Goal: Task Accomplishment & Management: Manage account settings

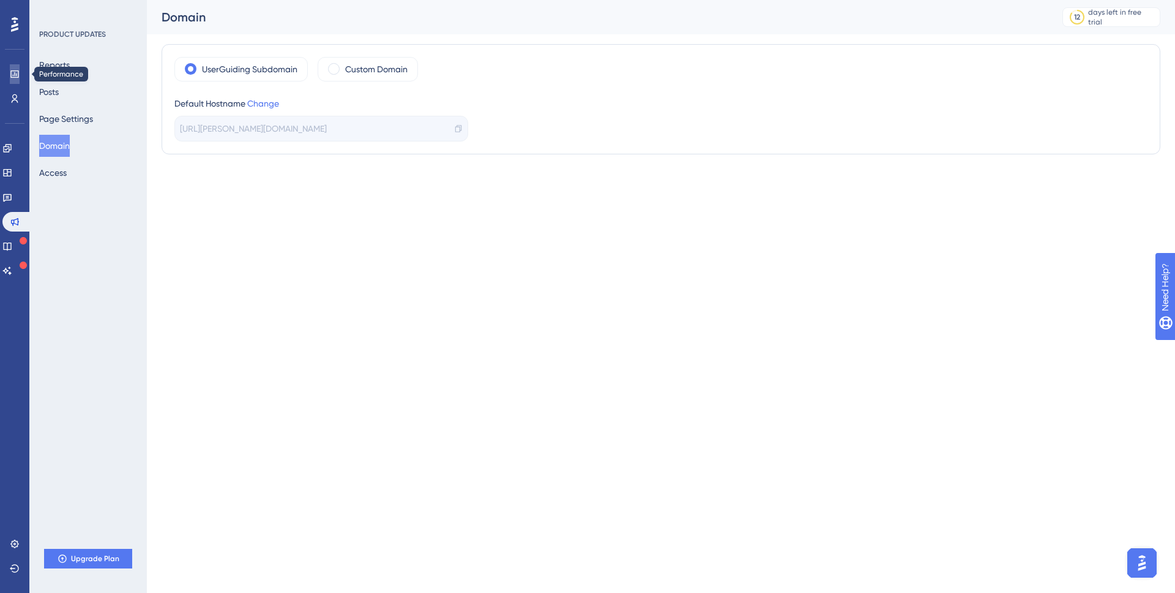
click at [13, 74] on icon at bounding box center [15, 74] width 10 height 10
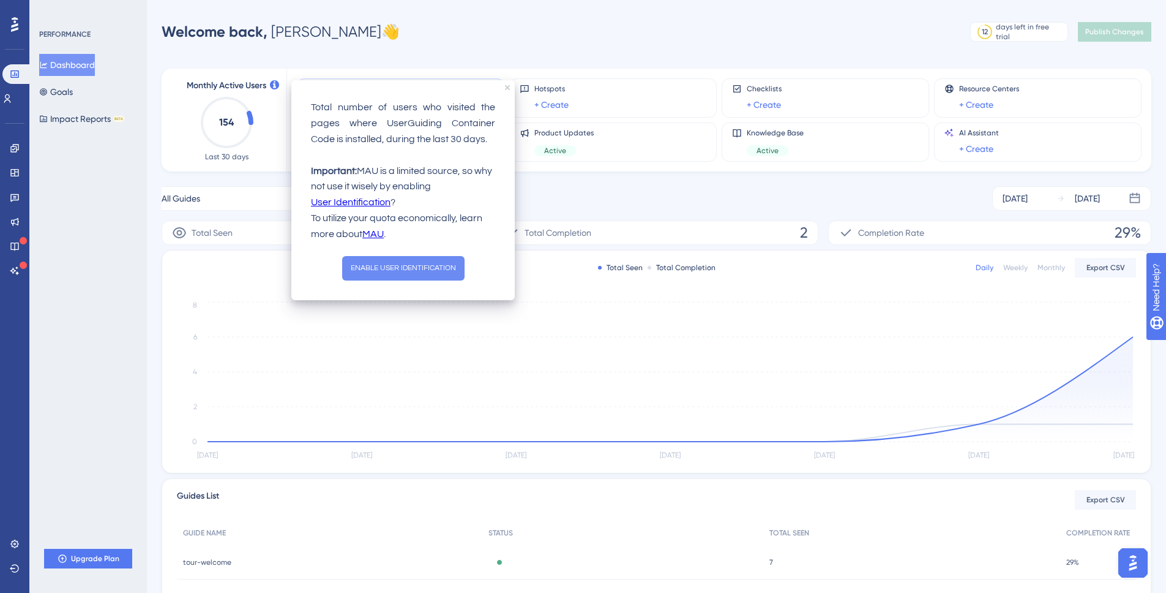
click at [419, 263] on button "ENABLE USER IDENTIFICATION" at bounding box center [403, 268] width 122 height 24
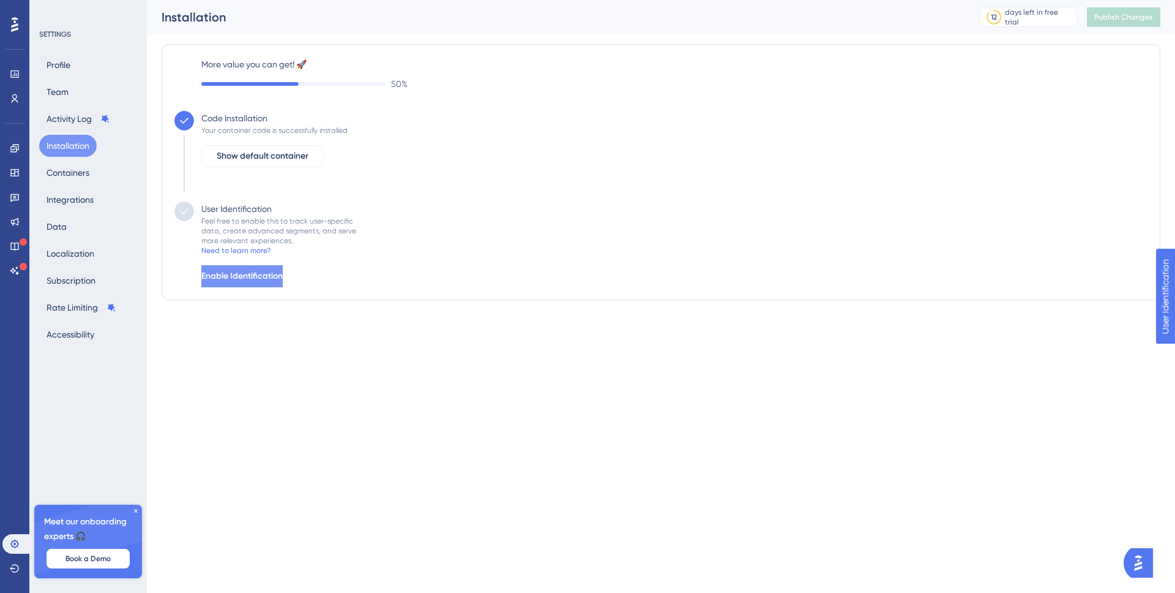
click at [264, 268] on button "Enable Identification" at bounding box center [241, 276] width 81 height 22
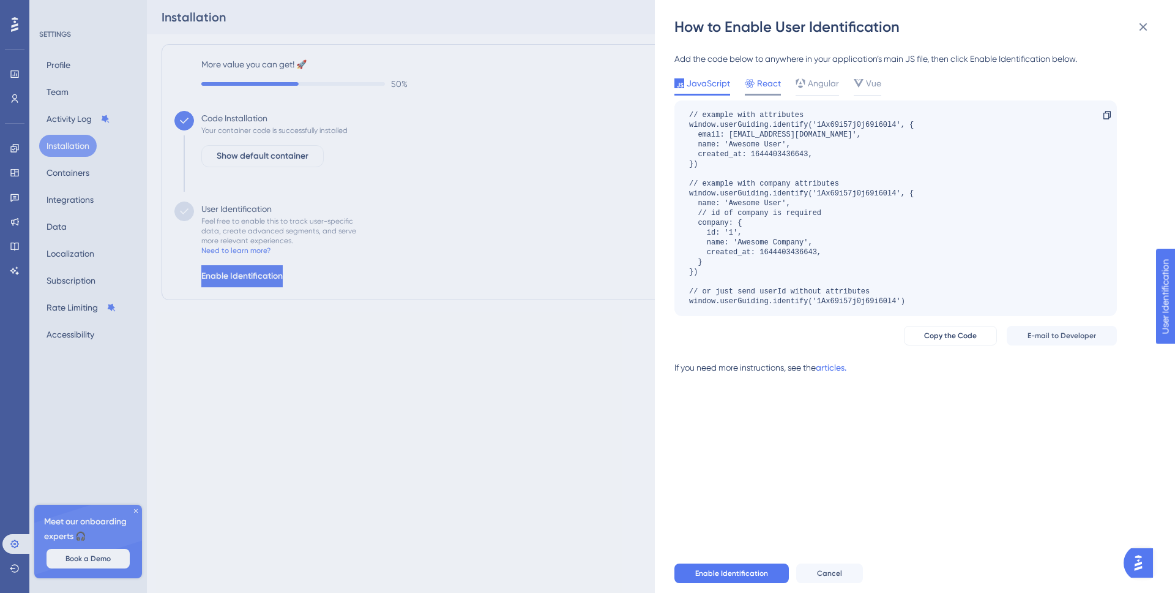
click at [765, 92] on div "React" at bounding box center [763, 86] width 36 height 20
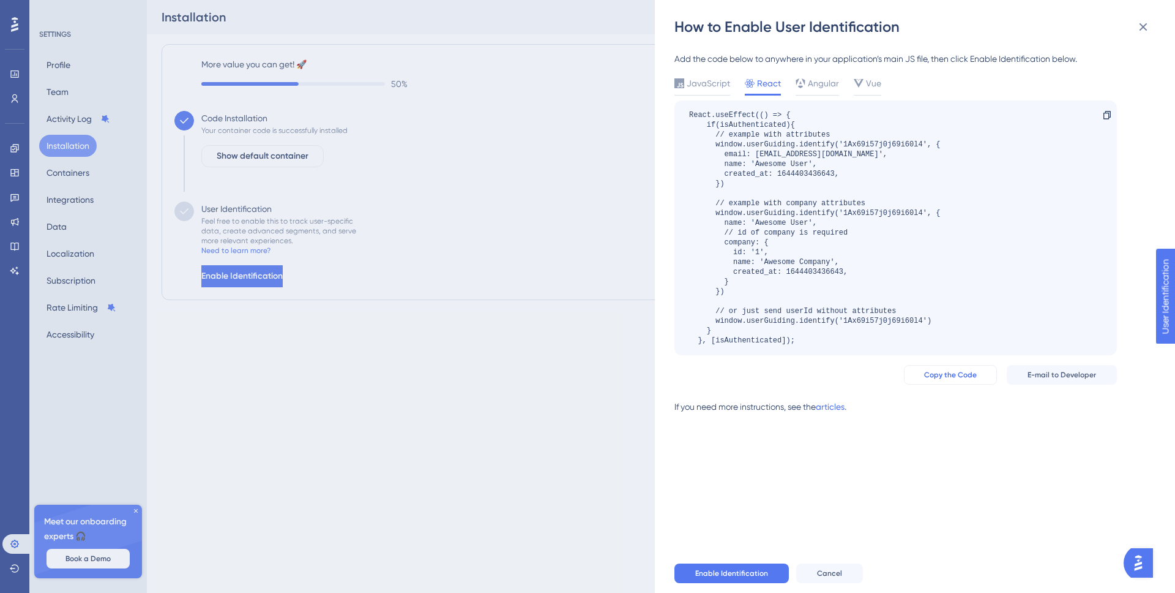
click at [959, 377] on span "Copy the Code" at bounding box center [950, 375] width 53 height 10
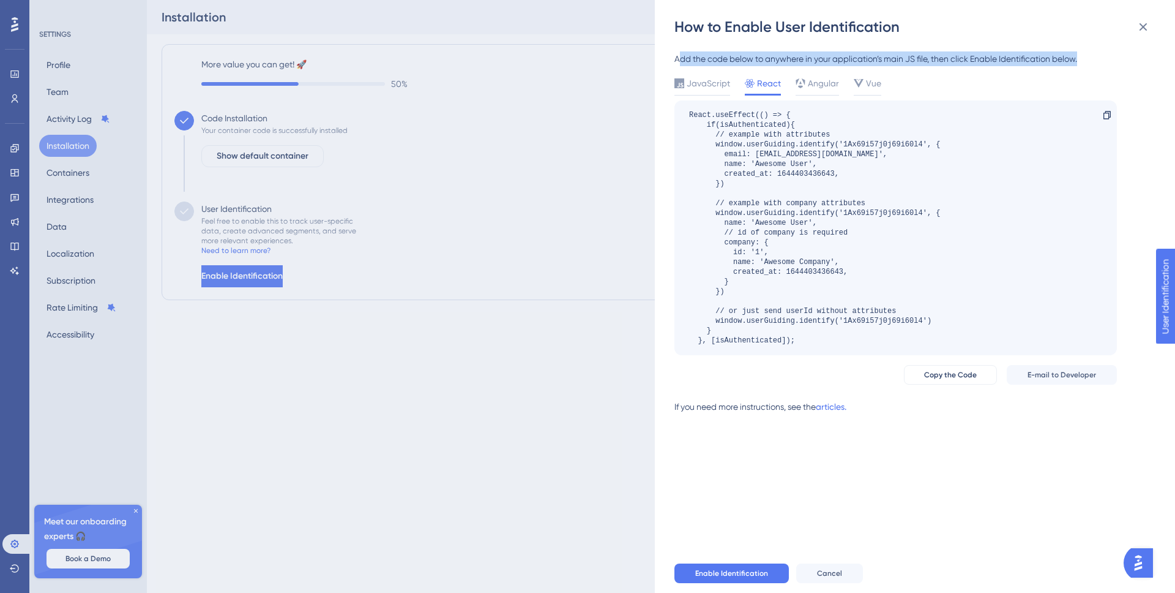
drag, startPoint x: 678, startPoint y: 58, endPoint x: 1096, endPoint y: 66, distance: 418.2
click at [1096, 66] on div "Add the code below to anywhere in your application’s main JS file, then click E…" at bounding box center [896, 58] width 443 height 15
click at [1056, 56] on div "Add the code below to anywhere in your application’s main JS file, then click E…" at bounding box center [896, 58] width 443 height 15
drag, startPoint x: 1095, startPoint y: 58, endPoint x: 673, endPoint y: 59, distance: 421.2
click at [673, 59] on div "How to Enable User Identification Add the code below to anywhere in your applic…" at bounding box center [915, 296] width 520 height 593
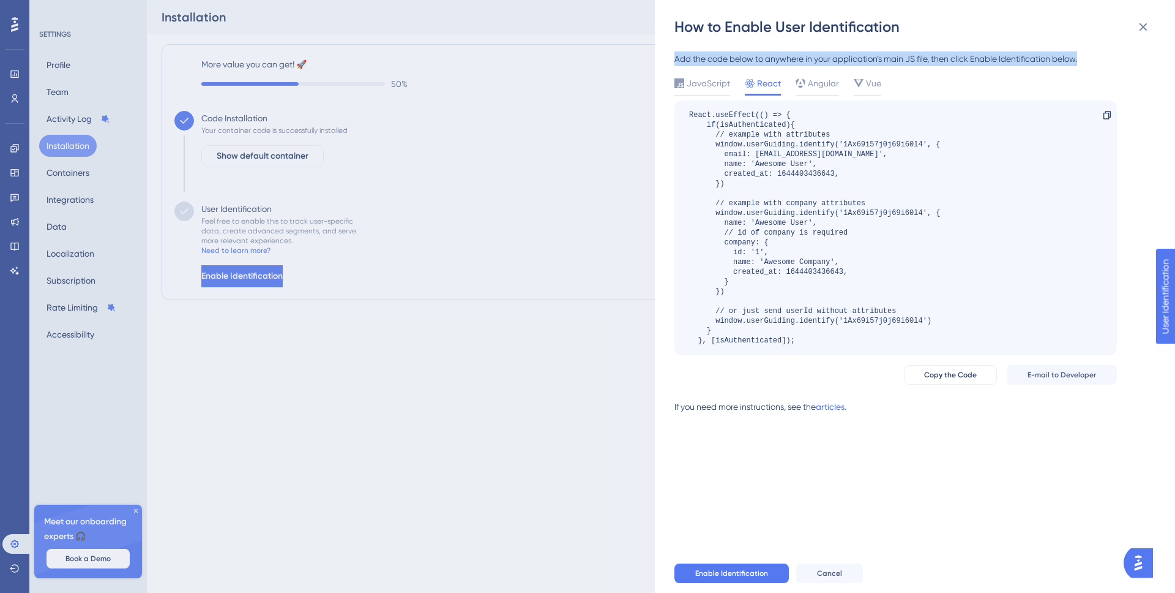
copy div "Add the code below to anywhere in your application’s main JS file, then click E…"
click at [841, 411] on link "articles." at bounding box center [831, 411] width 31 height 24
click at [85, 167] on div "How to Enable User Identification Add the code below to anywhere in your applic…" at bounding box center [587, 296] width 1175 height 593
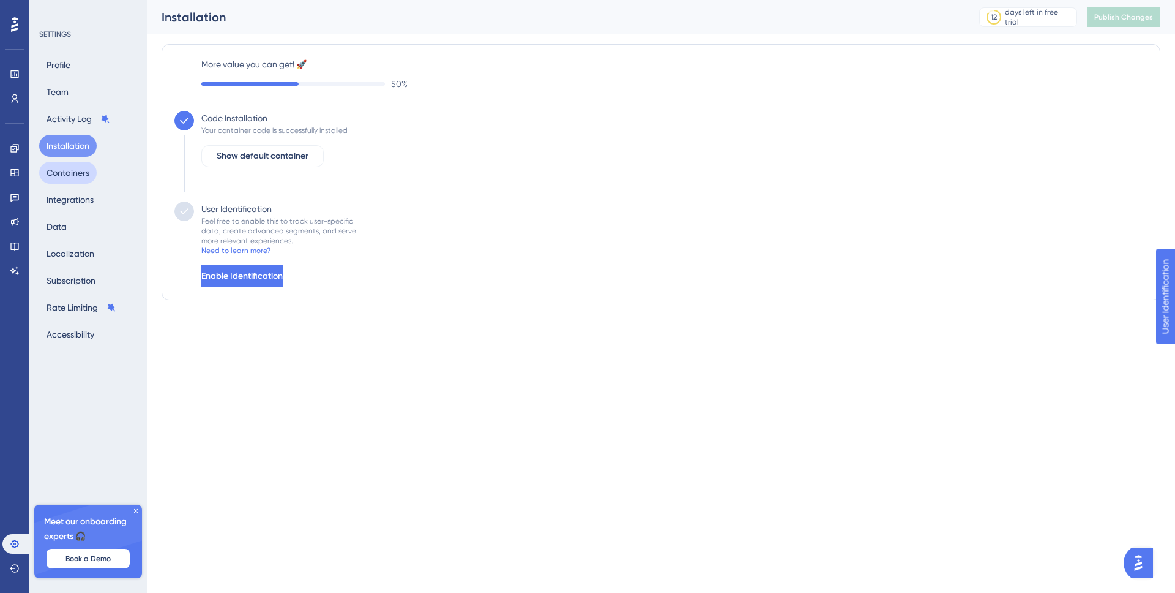
click at [70, 179] on button "Containers" at bounding box center [68, 173] width 58 height 22
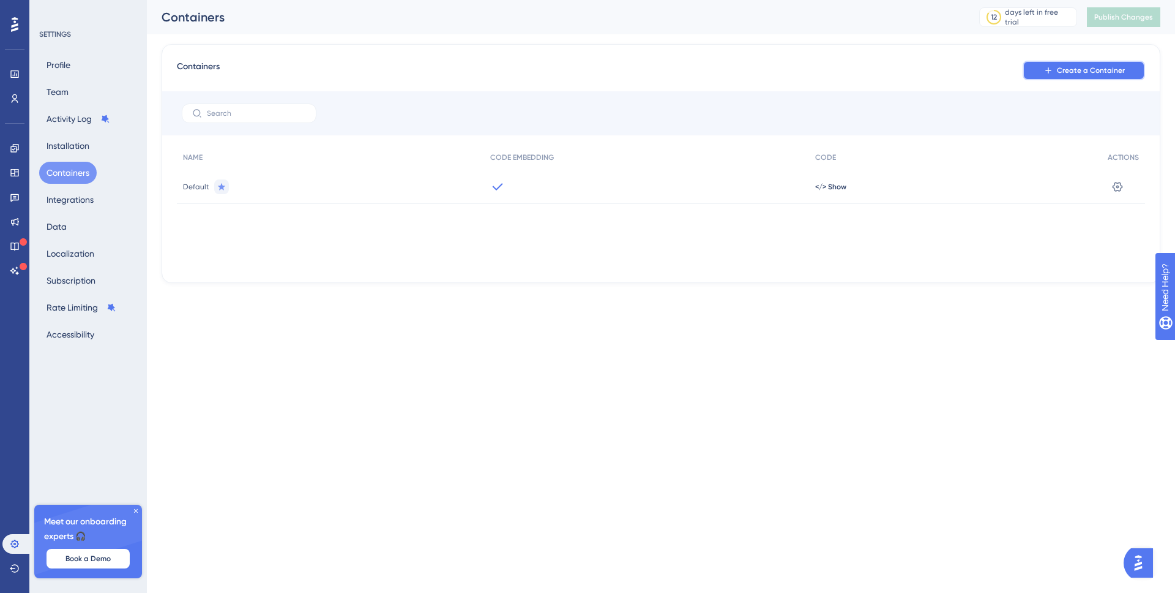
click at [1080, 72] on span "Create a Container" at bounding box center [1091, 71] width 68 height 10
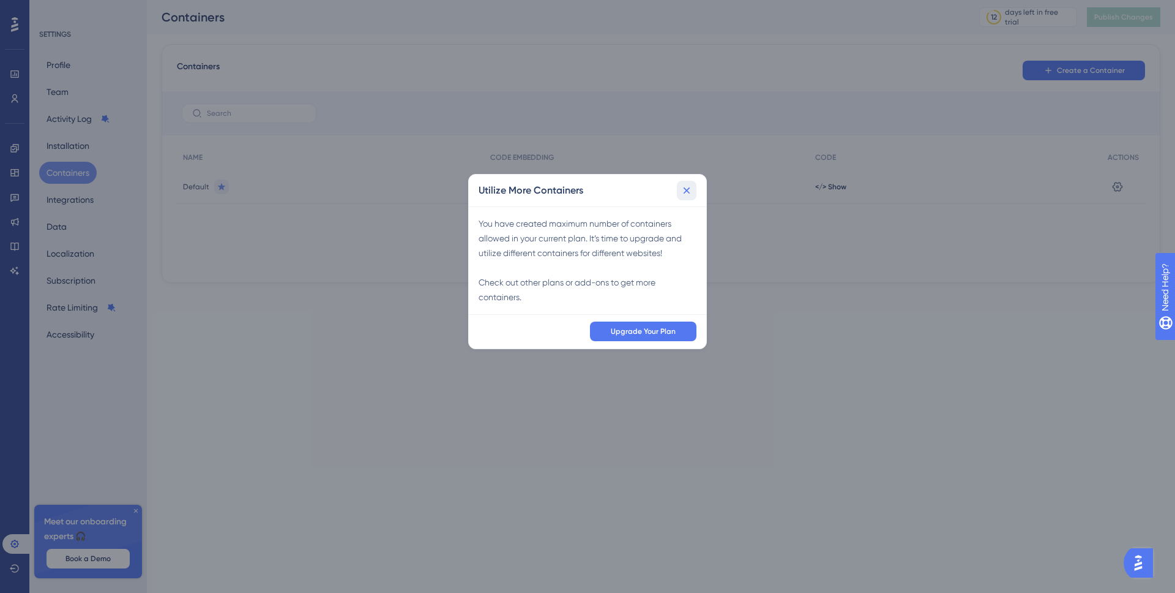
click at [682, 190] on icon at bounding box center [687, 190] width 12 height 12
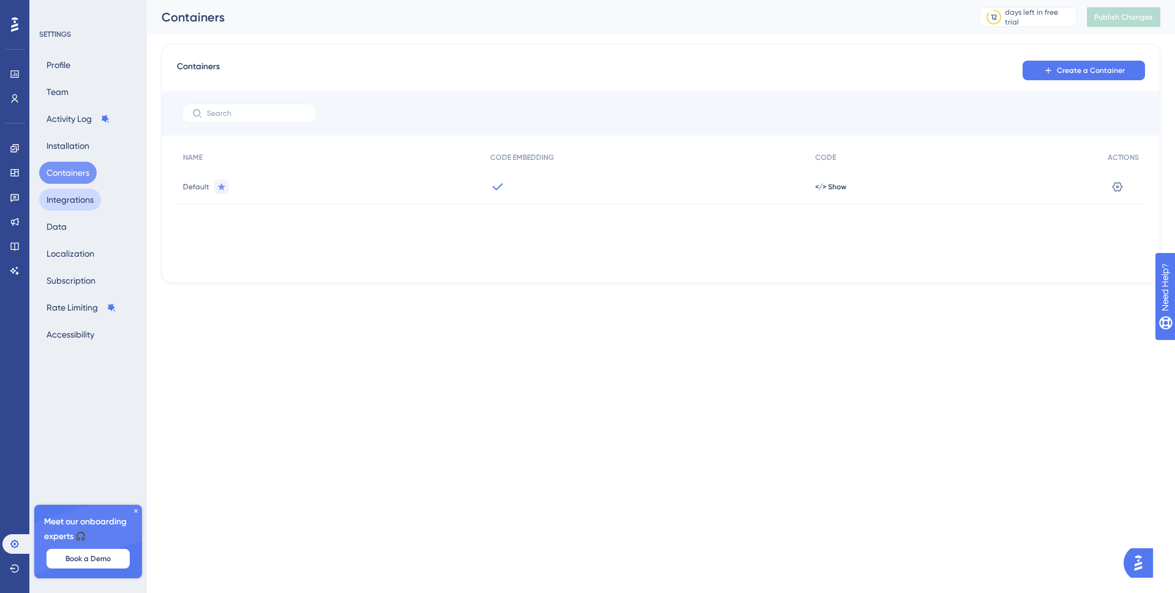
click at [66, 205] on button "Integrations" at bounding box center [70, 200] width 62 height 22
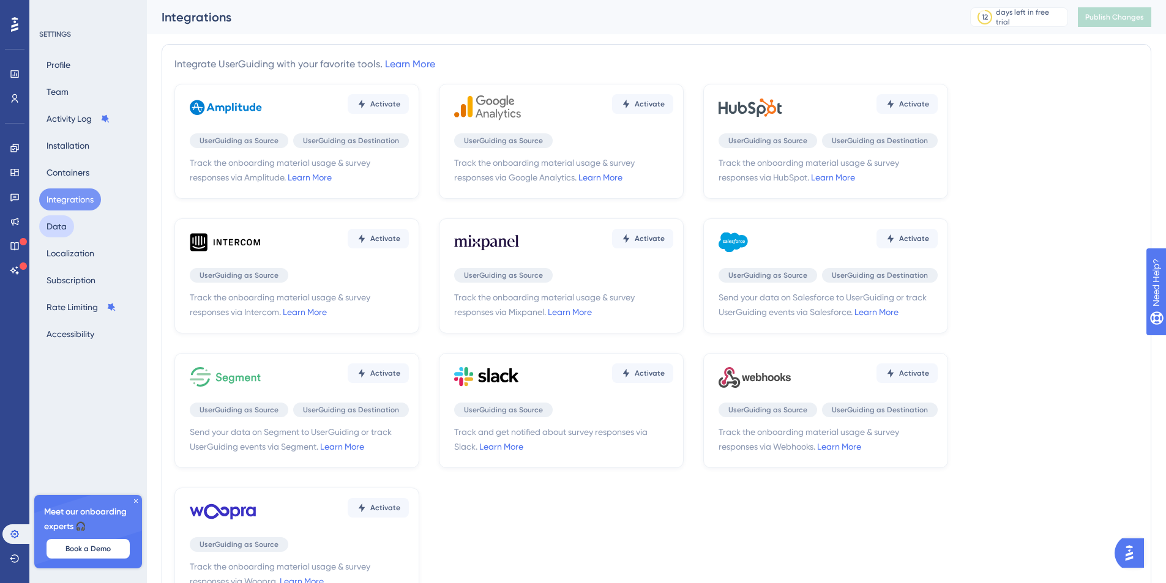
click at [63, 228] on button "Data" at bounding box center [56, 226] width 35 height 22
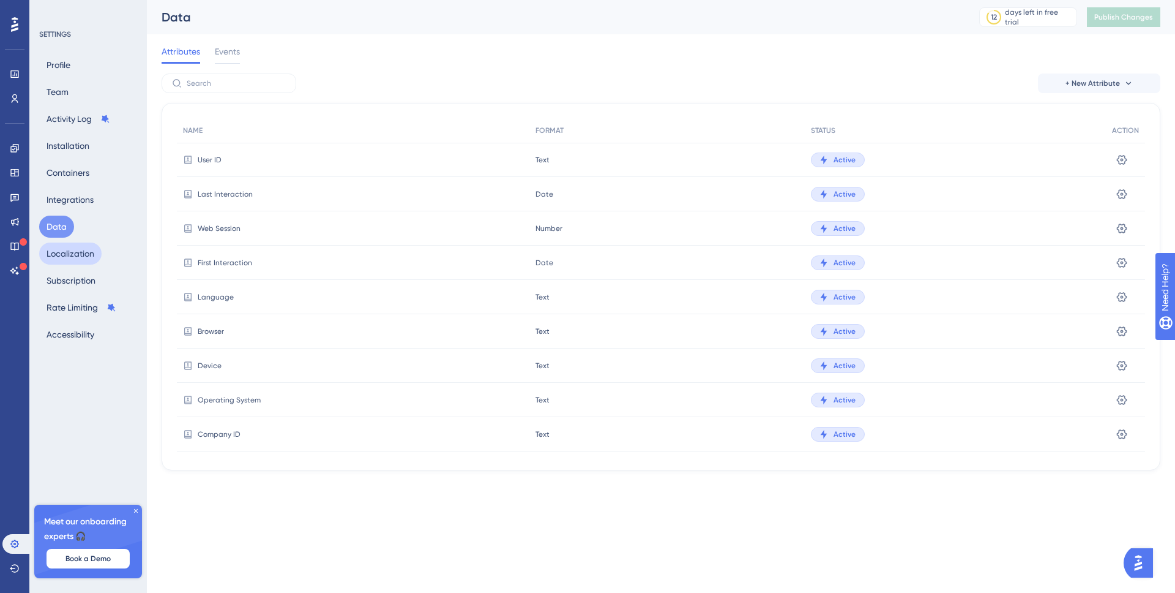
click at [67, 248] on button "Localization" at bounding box center [70, 253] width 62 height 22
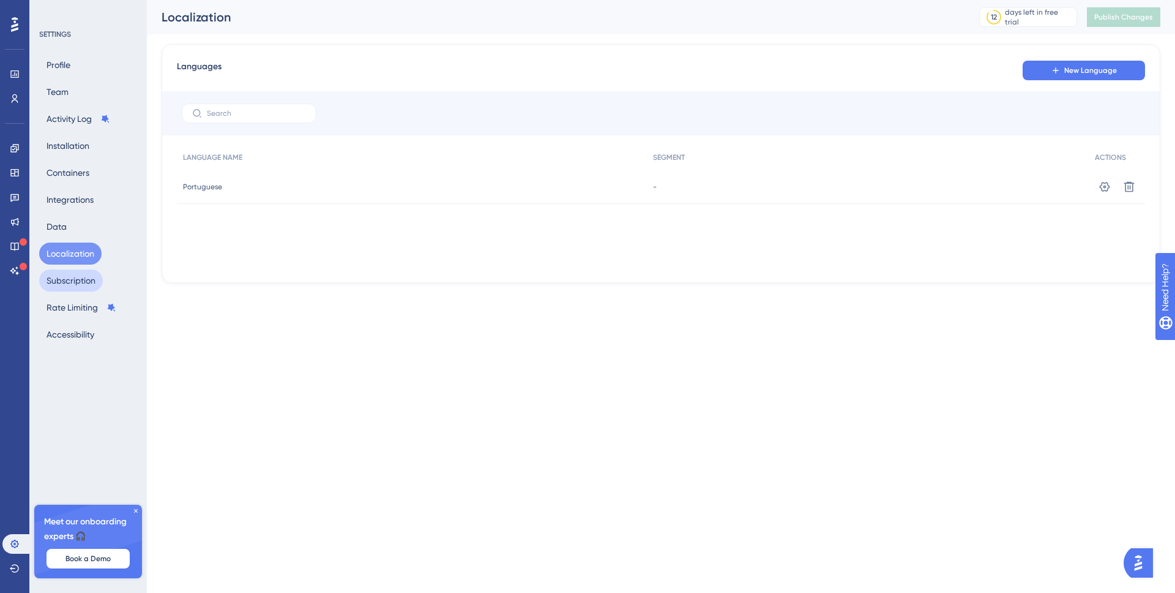
click at [67, 285] on button "Subscription" at bounding box center [71, 280] width 64 height 22
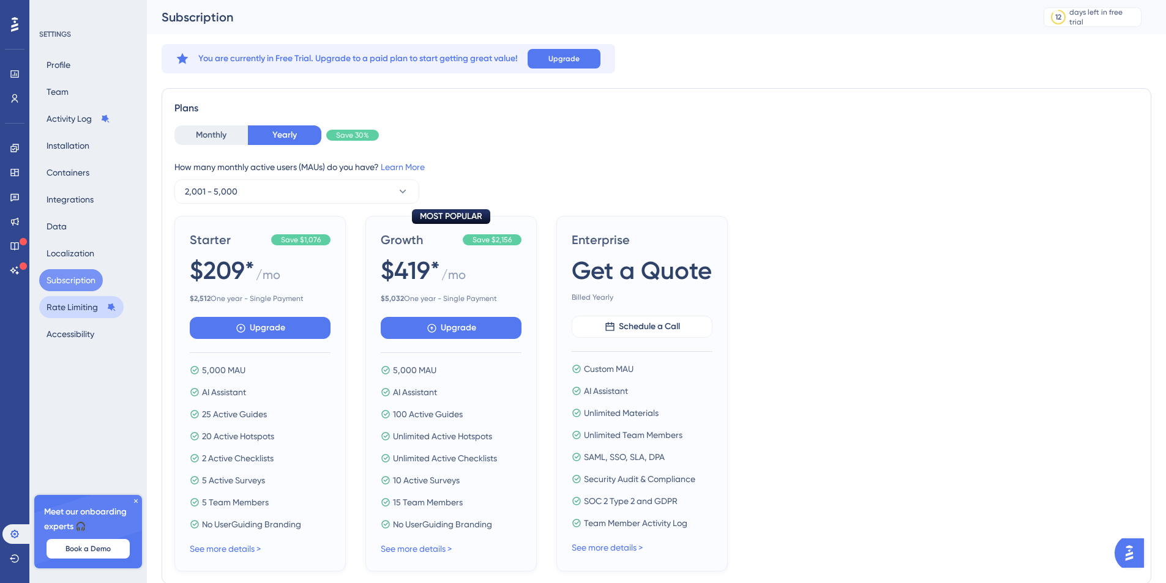
click at [62, 312] on button "Rate Limiting" at bounding box center [81, 307] width 84 height 22
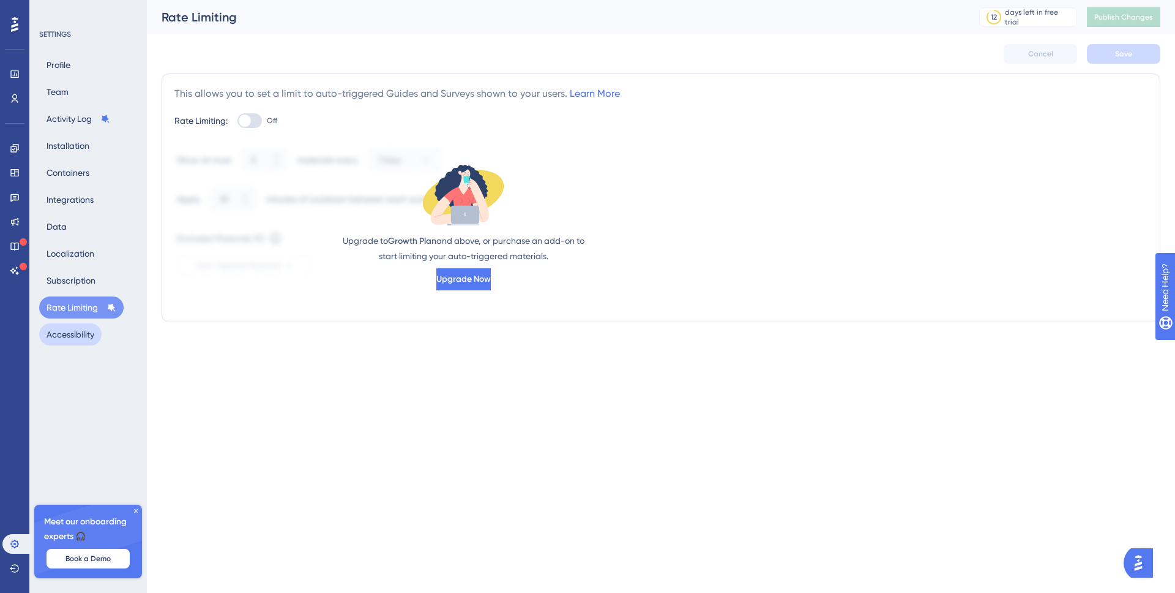
click at [73, 335] on button "Accessibility" at bounding box center [70, 334] width 62 height 22
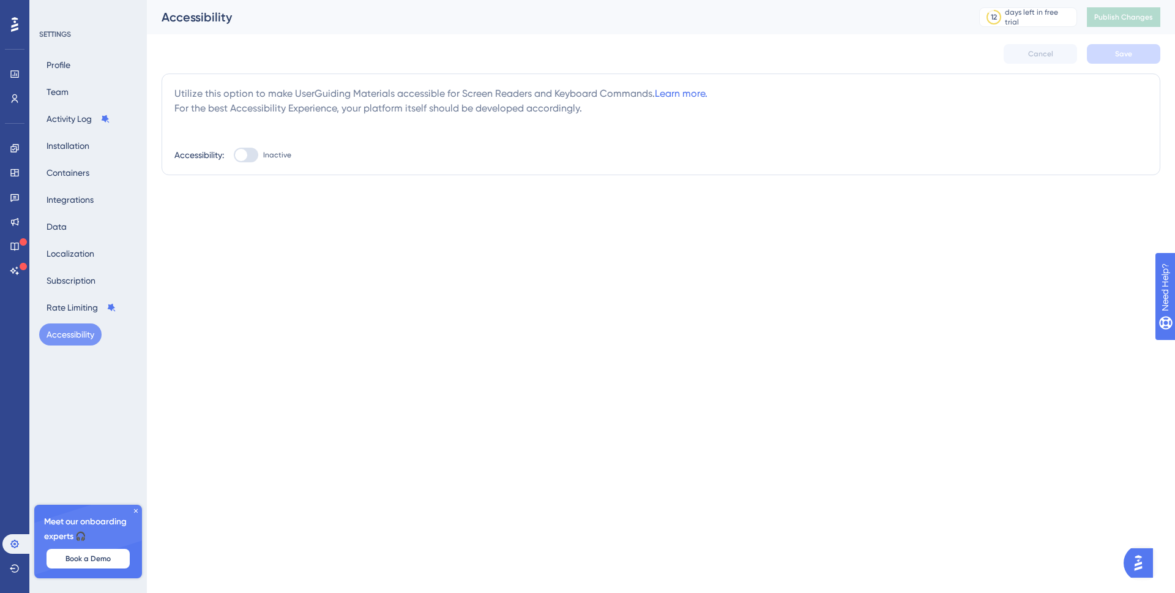
click at [137, 513] on icon at bounding box center [135, 510] width 7 height 7
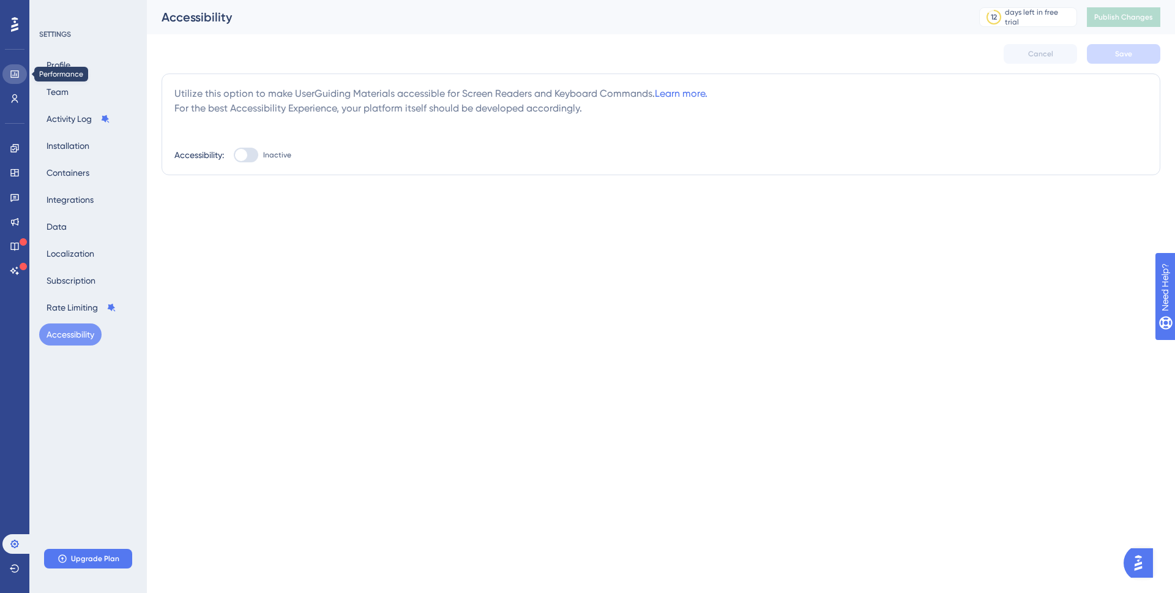
click at [11, 77] on icon at bounding box center [14, 73] width 8 height 7
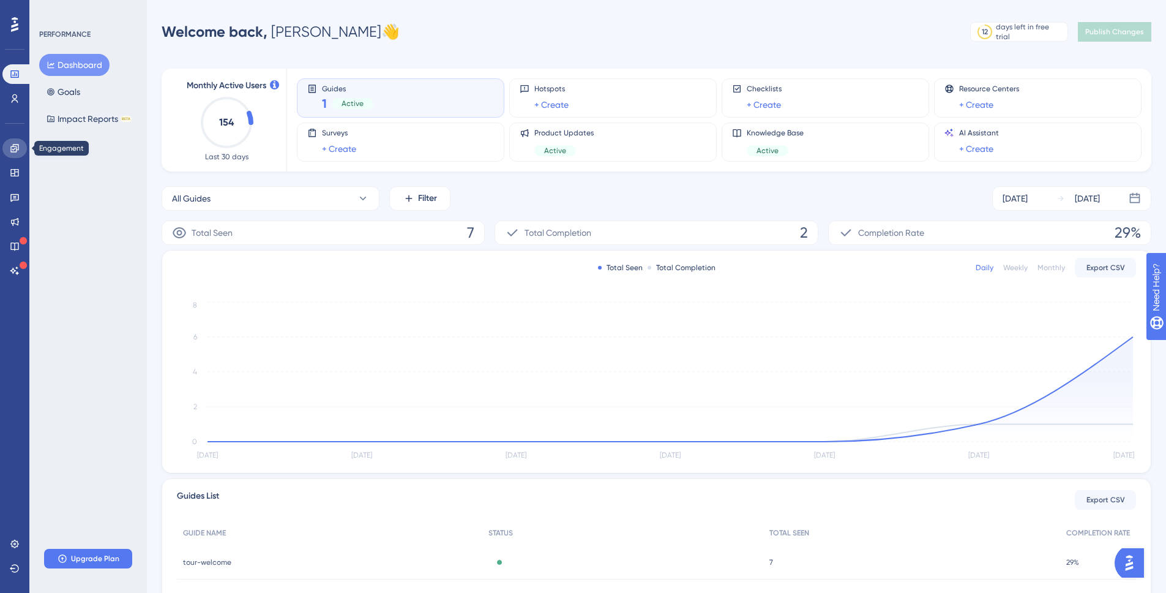
click at [12, 154] on link at bounding box center [14, 148] width 24 height 20
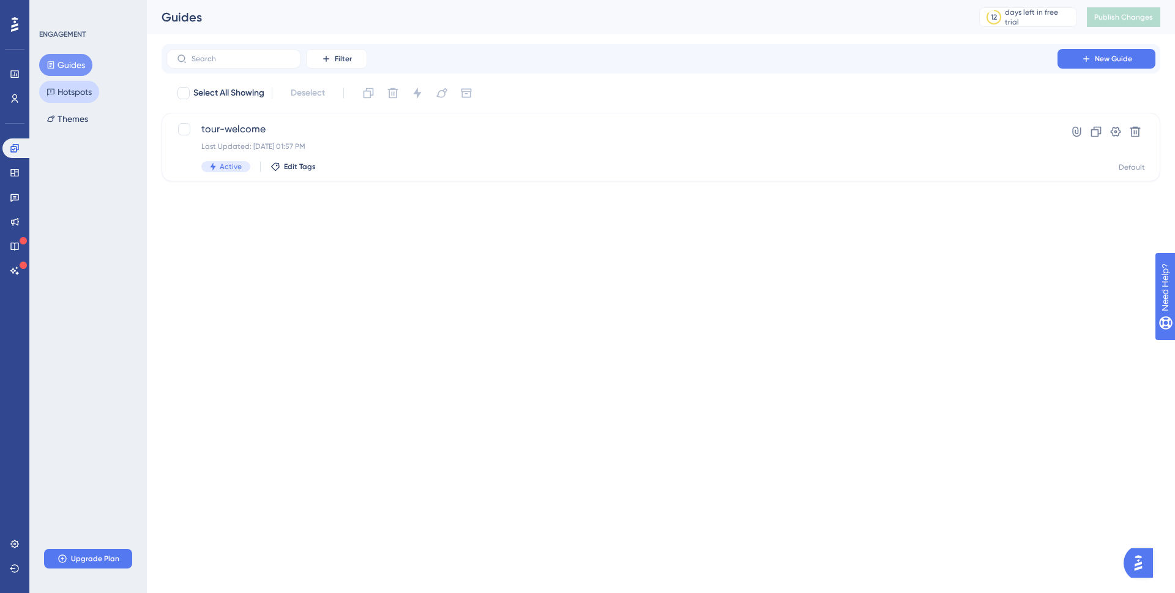
click at [81, 93] on button "Hotspots" at bounding box center [69, 92] width 60 height 22
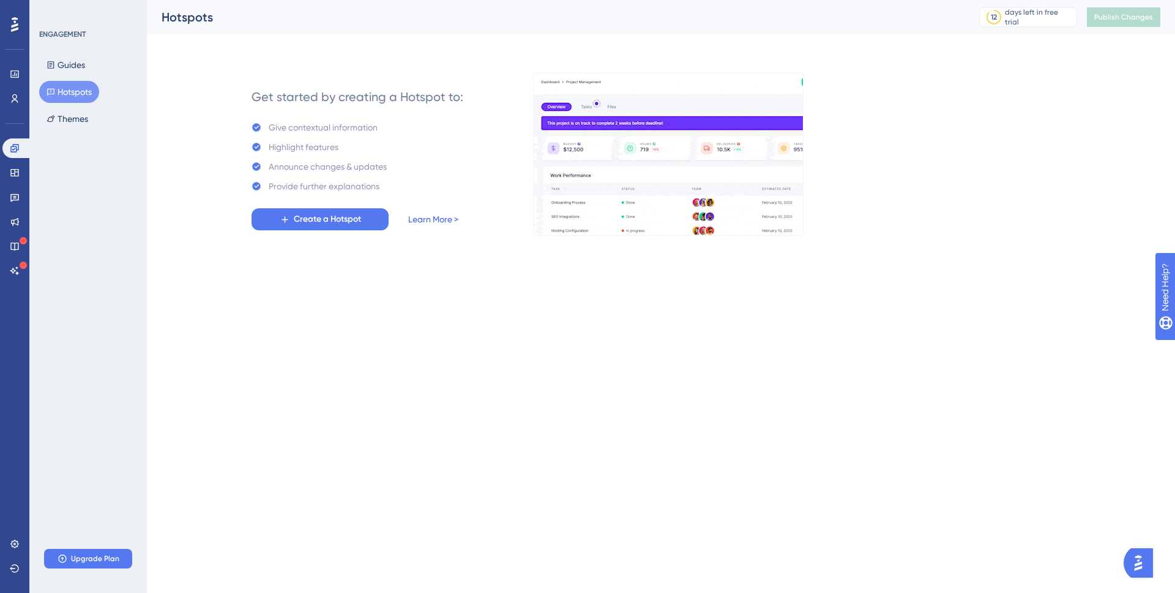
click at [423, 217] on link "Learn More >" at bounding box center [433, 219] width 50 height 15
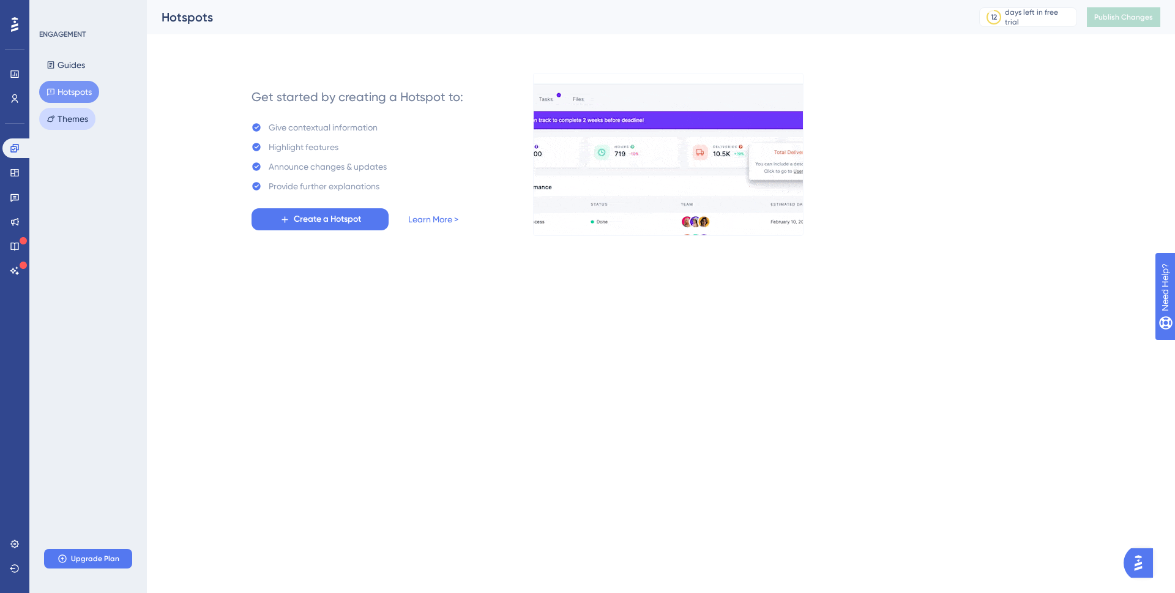
click at [69, 116] on button "Themes" at bounding box center [67, 119] width 56 height 22
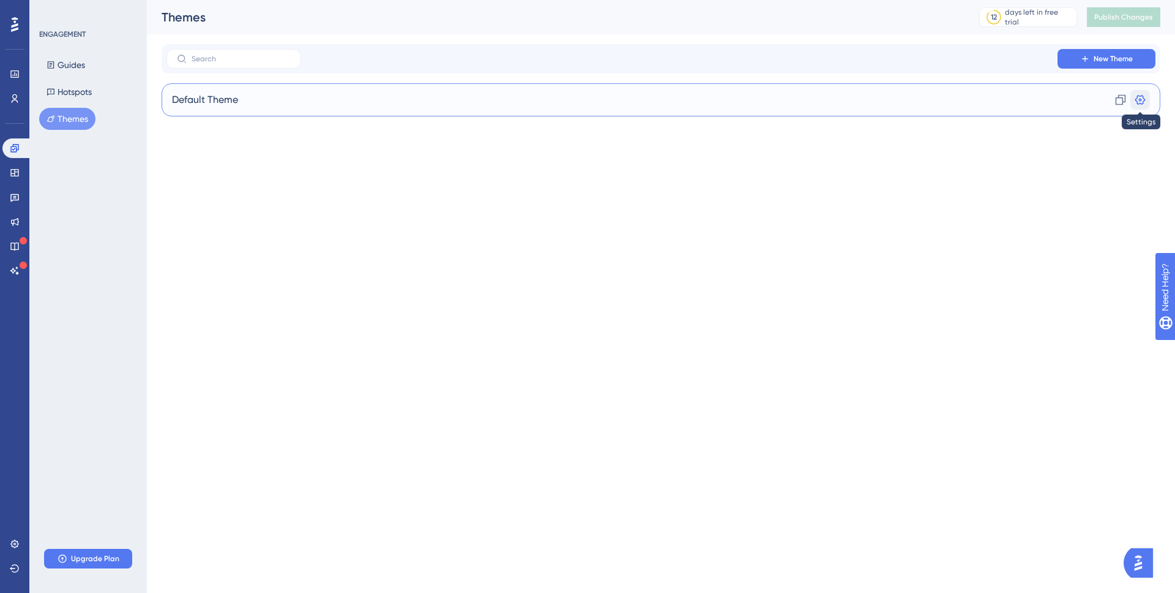
click at [1136, 101] on icon at bounding box center [1141, 100] width 10 height 10
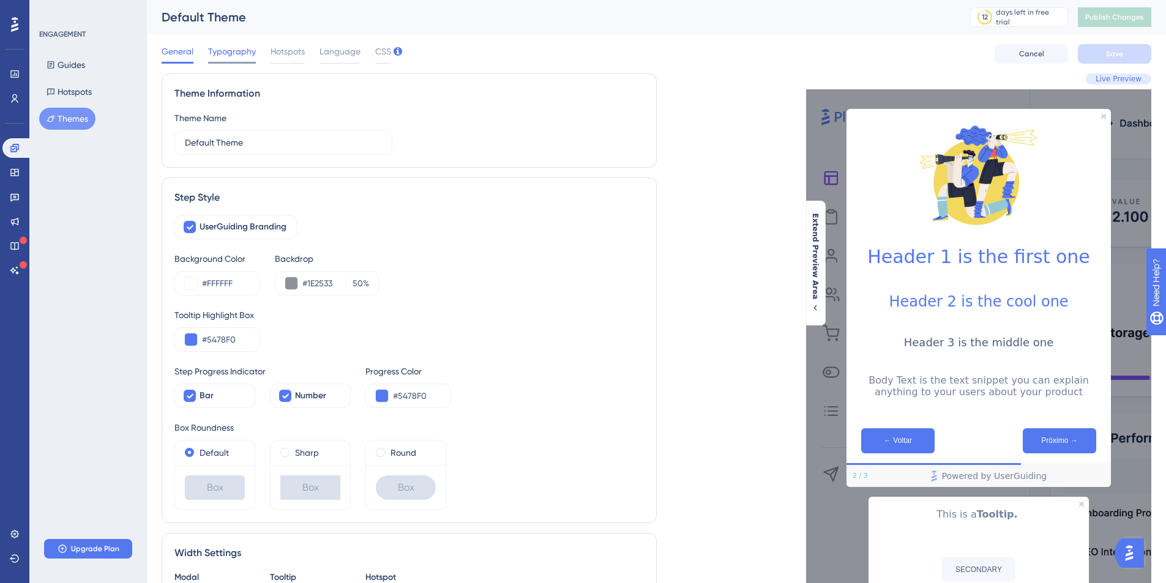
click at [240, 48] on span "Typography" at bounding box center [232, 51] width 48 height 15
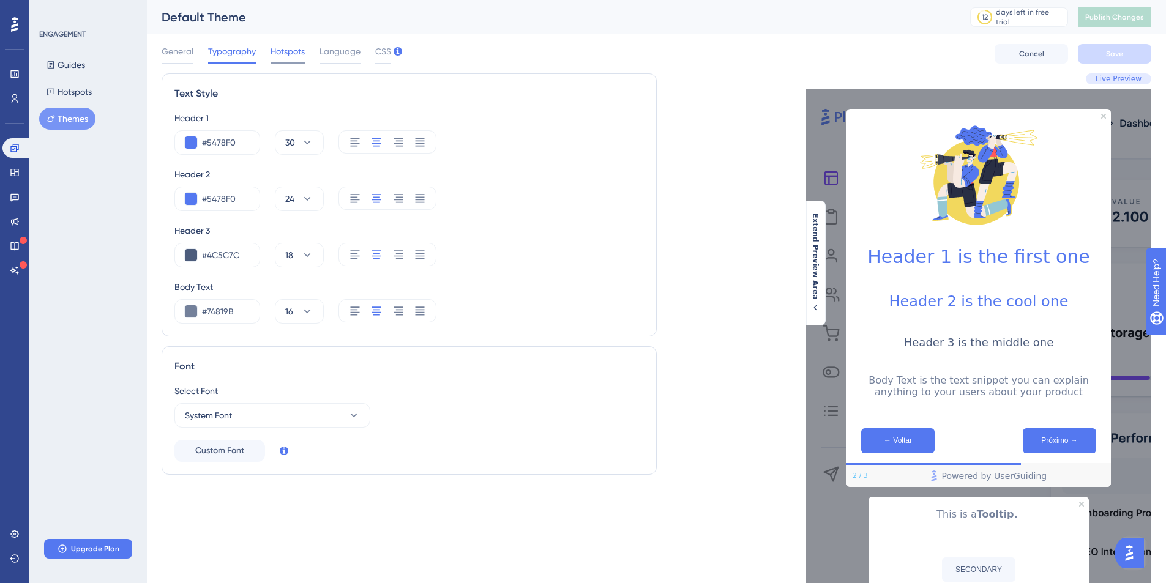
click at [273, 47] on span "Hotspots" at bounding box center [288, 51] width 34 height 15
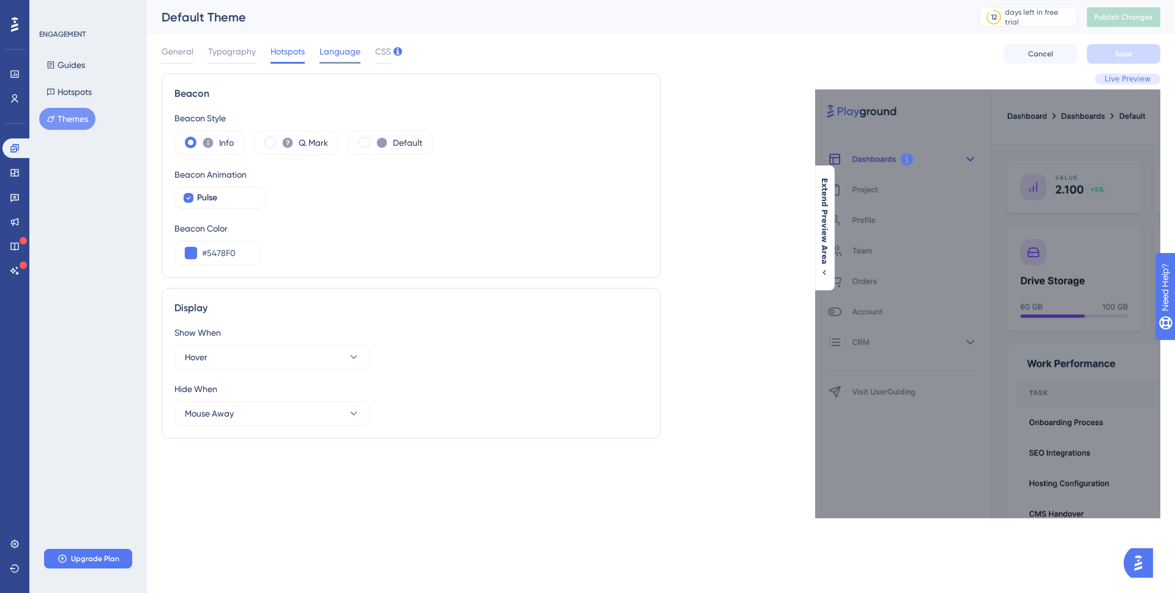
click at [335, 56] on span "Language" at bounding box center [340, 51] width 41 height 15
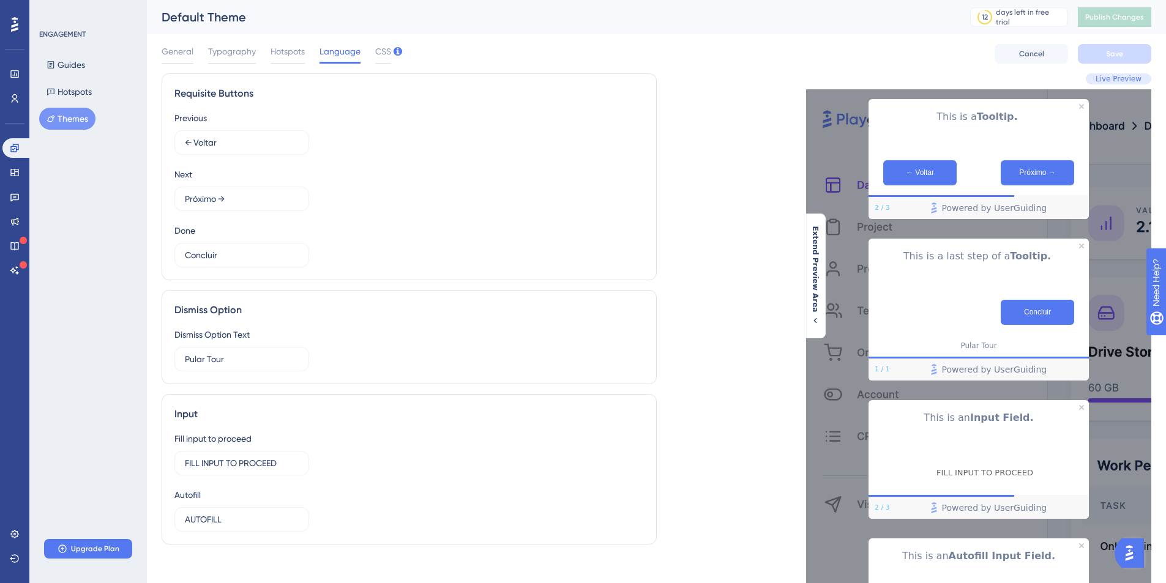
click at [364, 51] on div "General Typography Hotspots Language CSS" at bounding box center [277, 54] width 230 height 20
click at [384, 56] on span "CSS" at bounding box center [383, 51] width 16 height 15
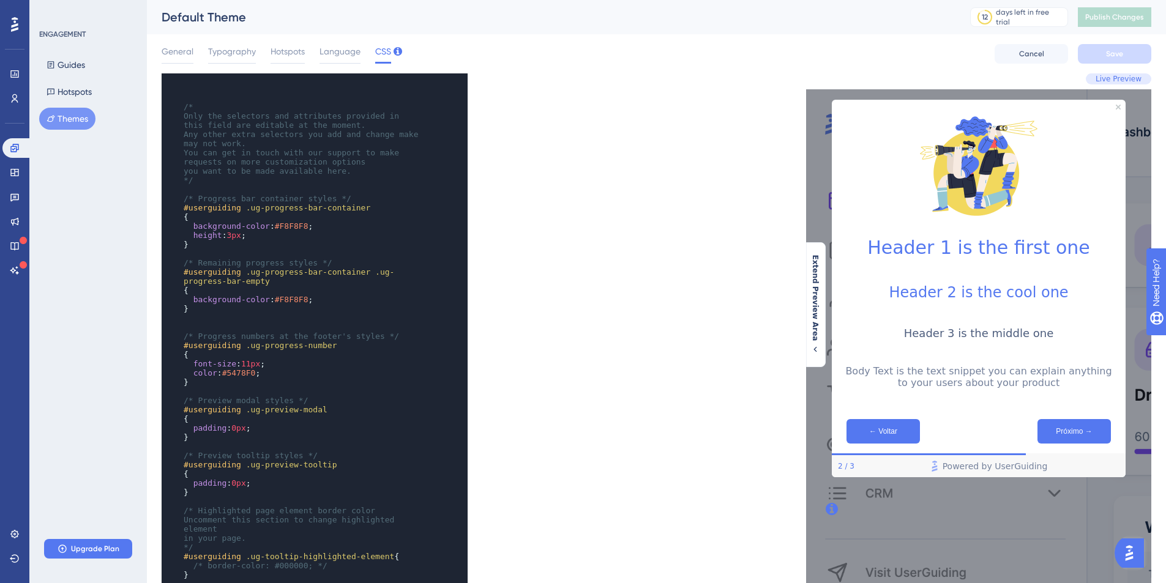
click at [9, 26] on div at bounding box center [15, 25] width 20 height 20
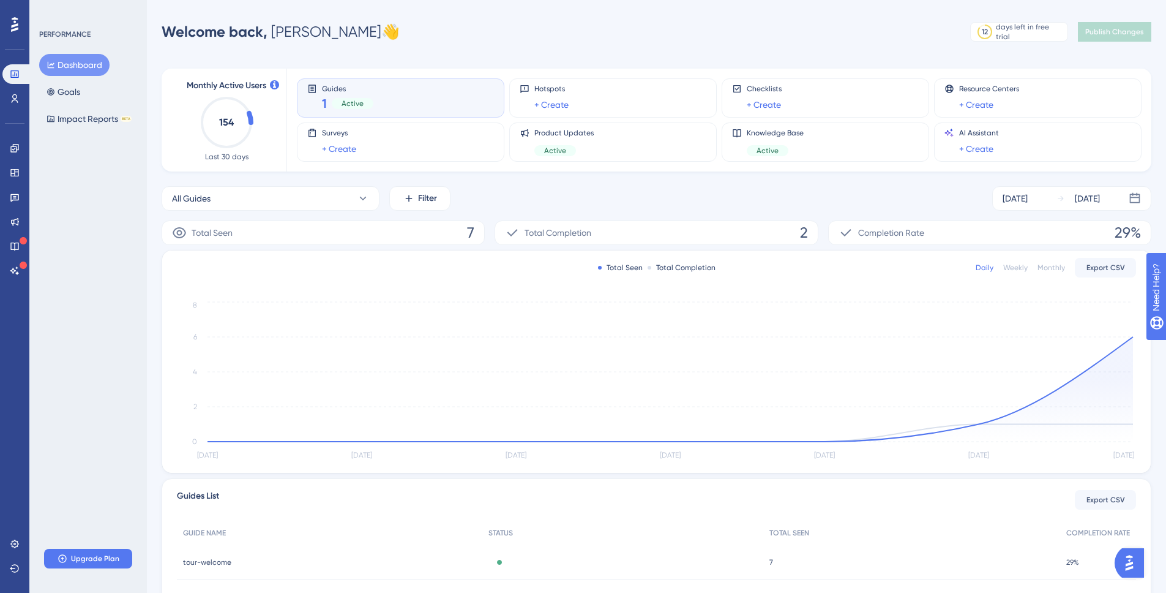
click at [17, 20] on icon at bounding box center [14, 24] width 7 height 15
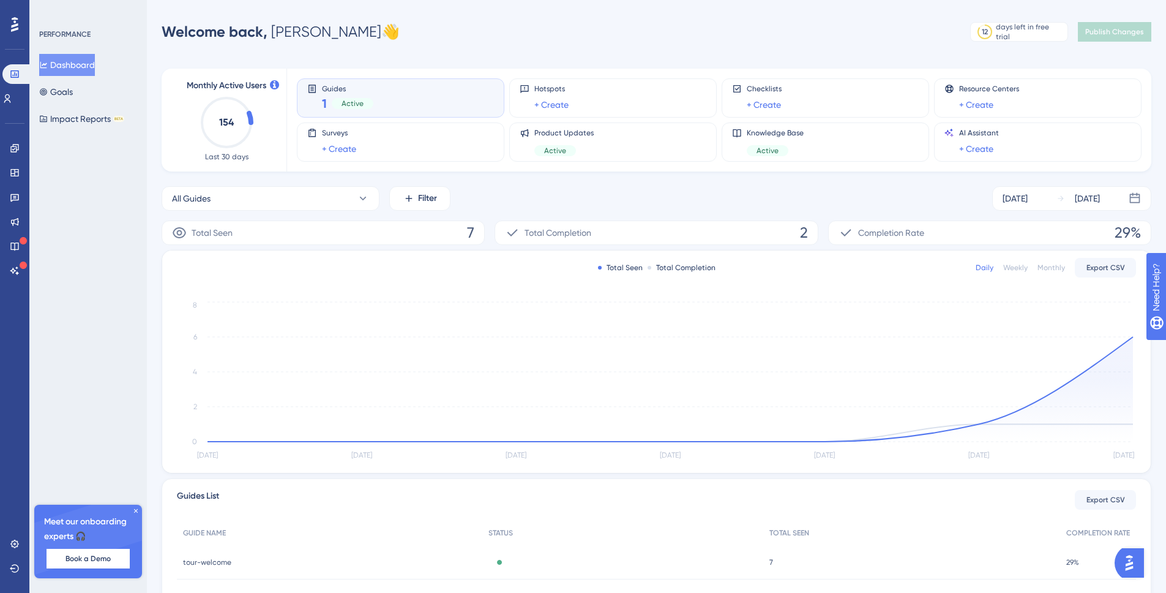
click at [383, 95] on div "Guides 1 Active" at bounding box center [400, 98] width 187 height 28
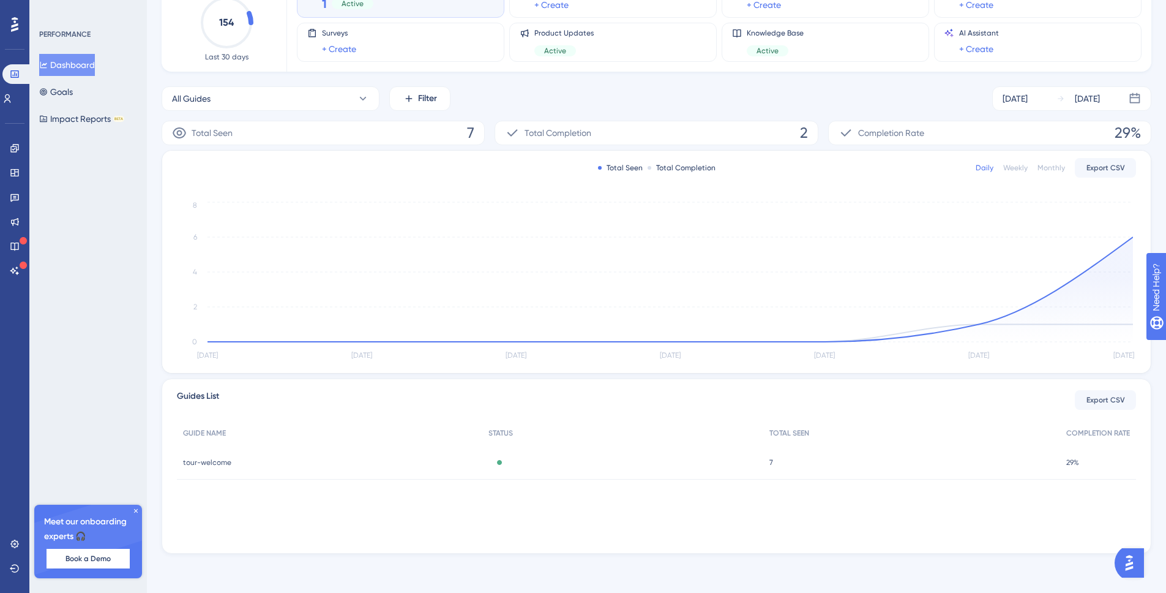
click at [216, 464] on span "tour-welcome" at bounding box center [207, 462] width 48 height 10
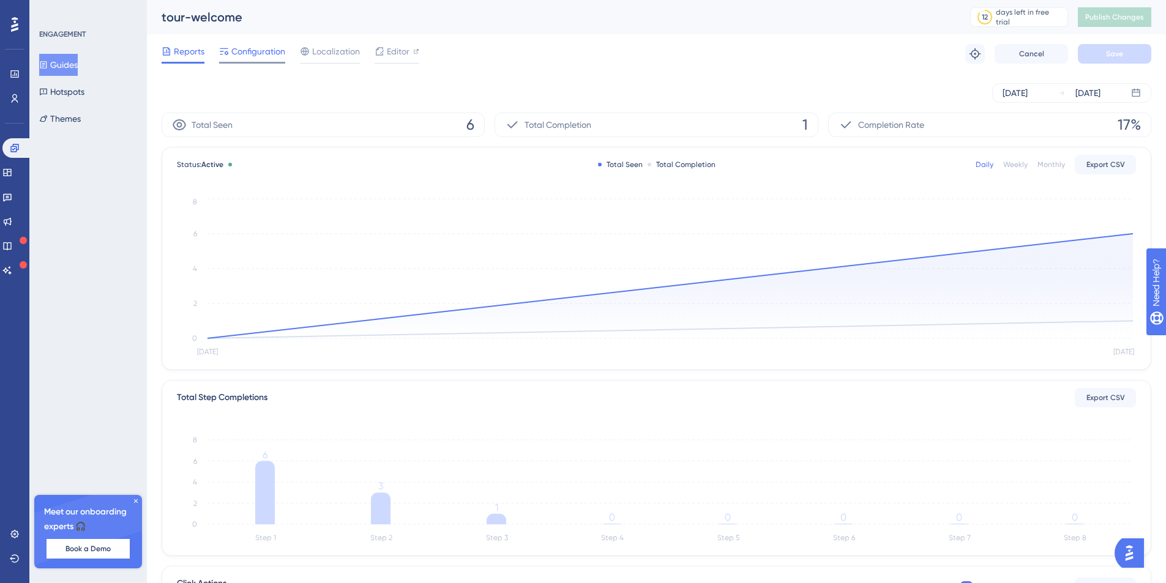
click at [257, 51] on span "Configuration" at bounding box center [258, 51] width 54 height 15
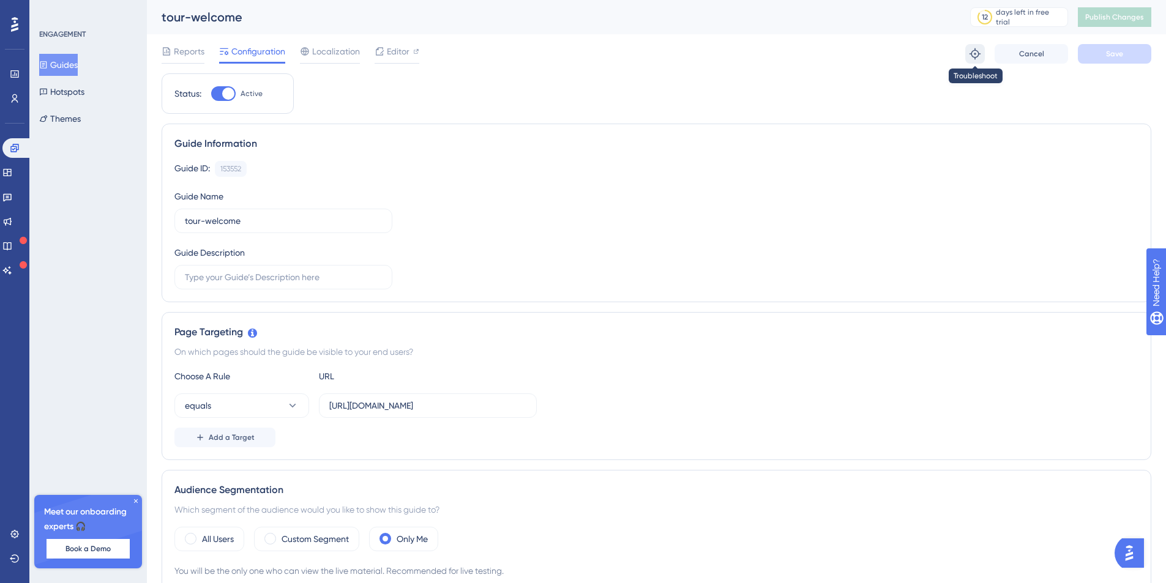
click at [979, 58] on icon at bounding box center [975, 54] width 12 height 12
click at [12, 171] on icon at bounding box center [7, 173] width 10 height 10
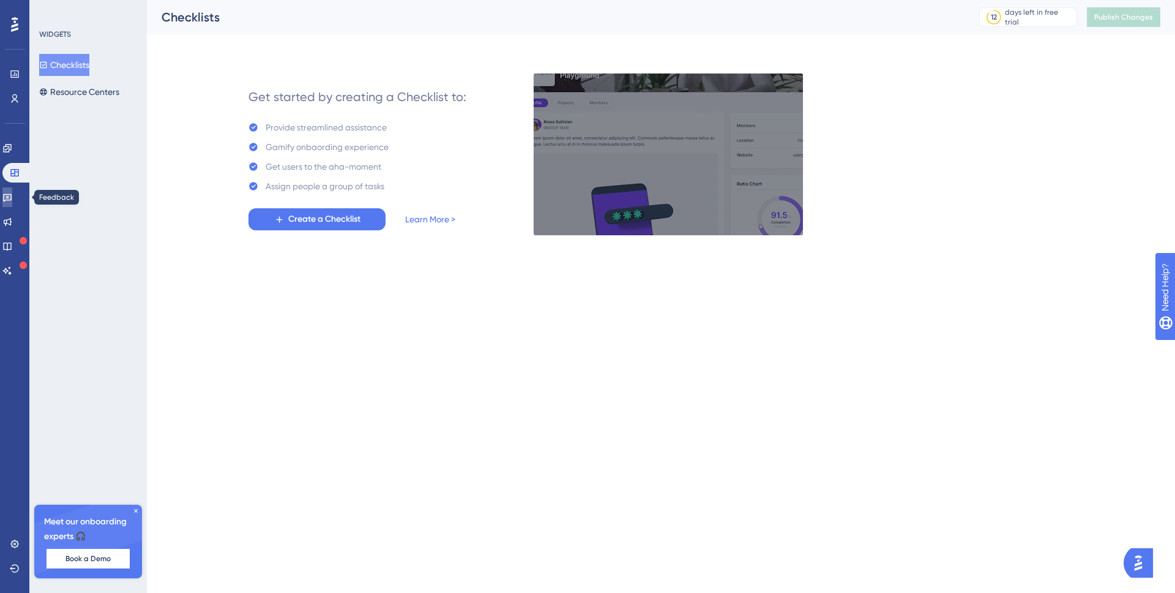
click at [12, 205] on link at bounding box center [7, 197] width 10 height 20
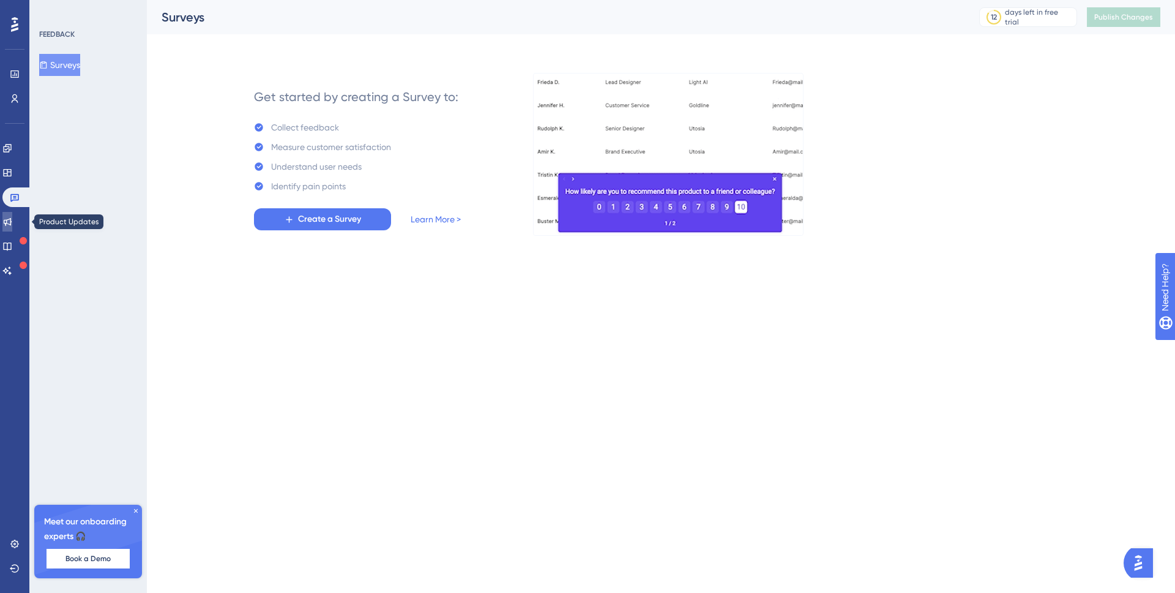
click at [12, 222] on icon at bounding box center [7, 222] width 10 height 10
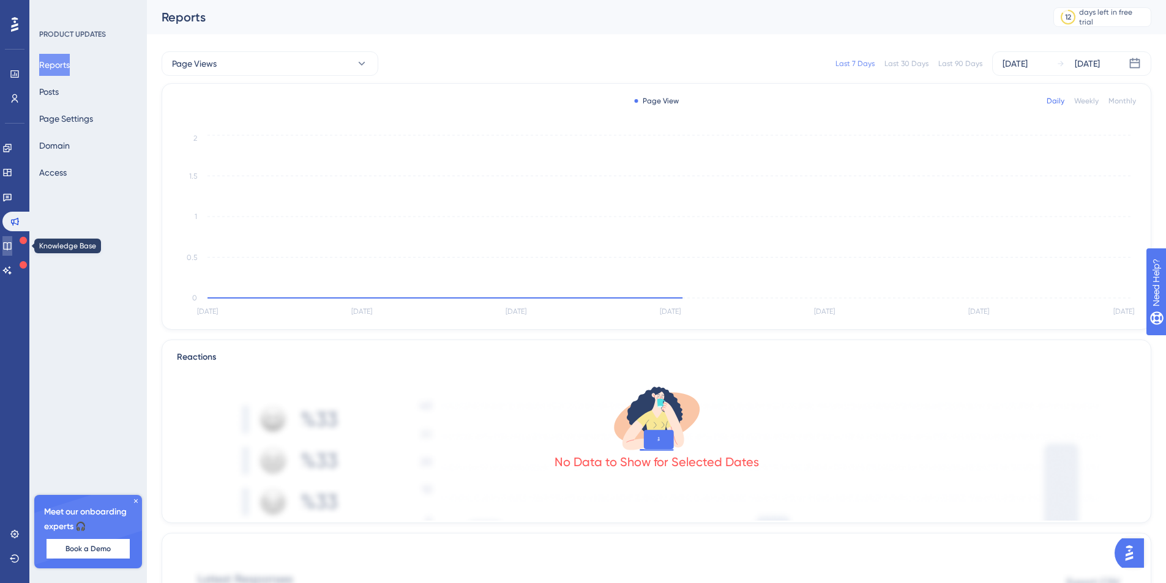
click at [11, 242] on icon at bounding box center [7, 246] width 8 height 8
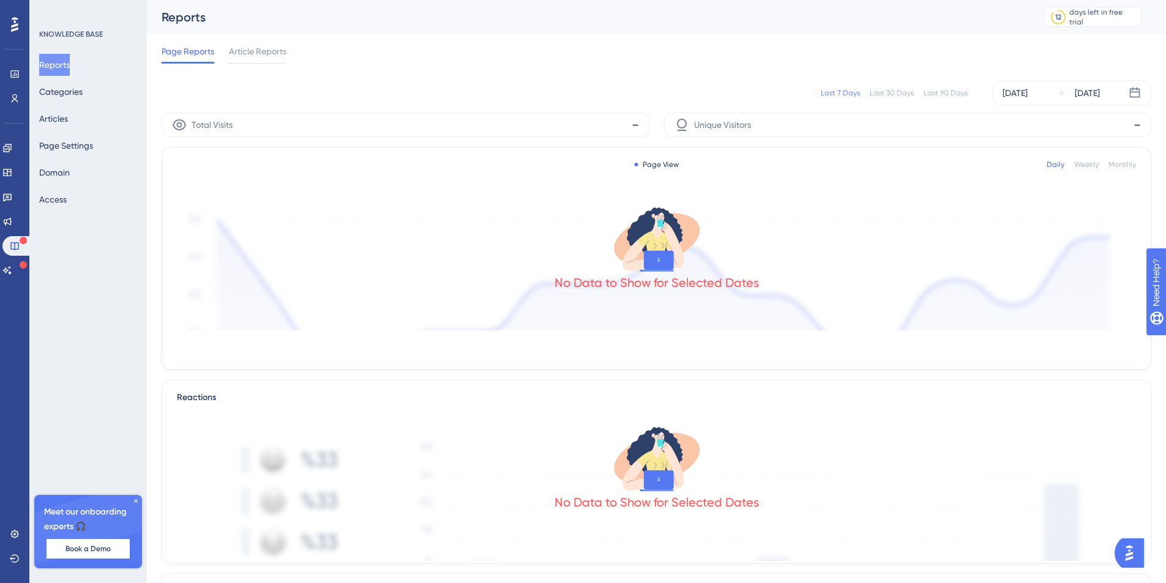
click at [66, 212] on div "KNOWLEDGE BASE Reports Categories Articles Page Settings Domain Access Meet our…" at bounding box center [88, 291] width 118 height 583
click at [67, 200] on button "Access" at bounding box center [53, 200] width 28 height 22
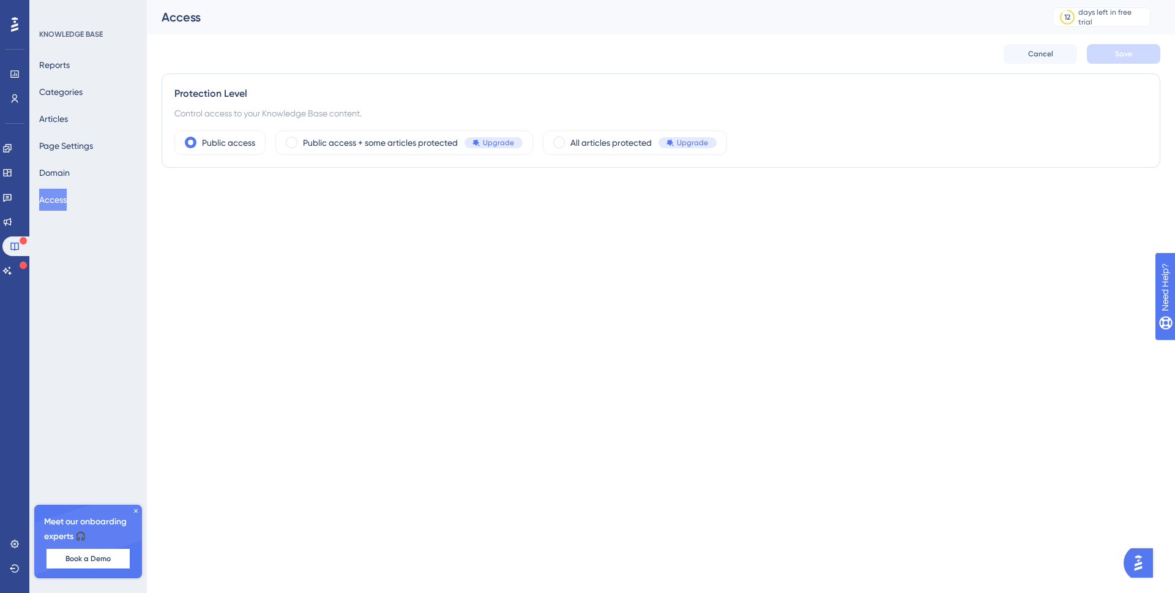
click at [135, 511] on icon at bounding box center [136, 511] width 4 height 4
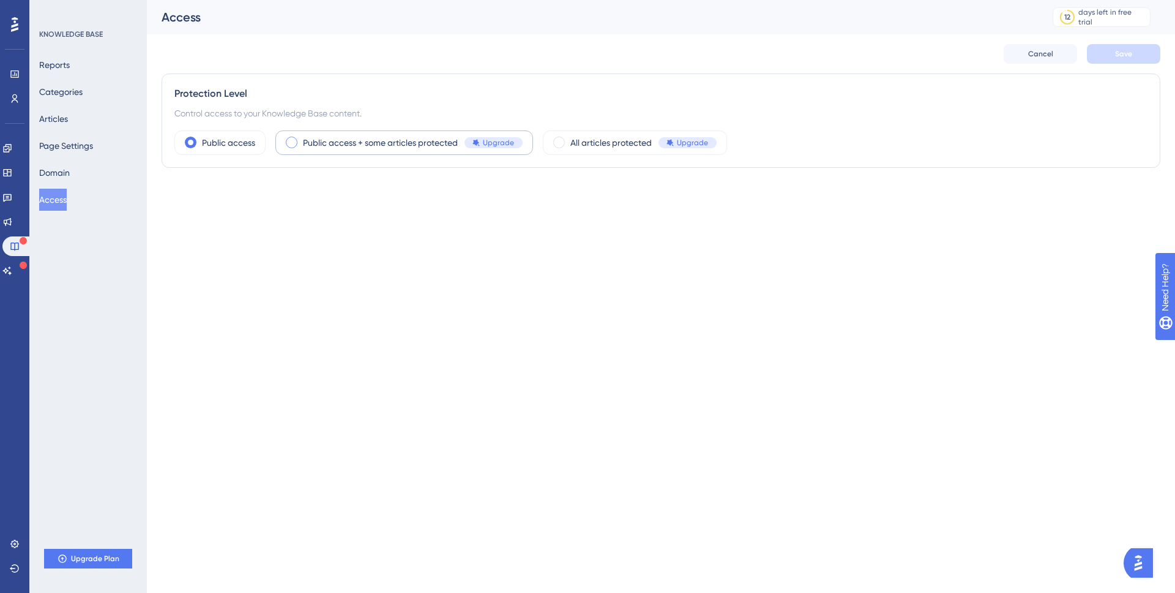
click at [356, 143] on span "Public access + some articles protected" at bounding box center [380, 142] width 155 height 15
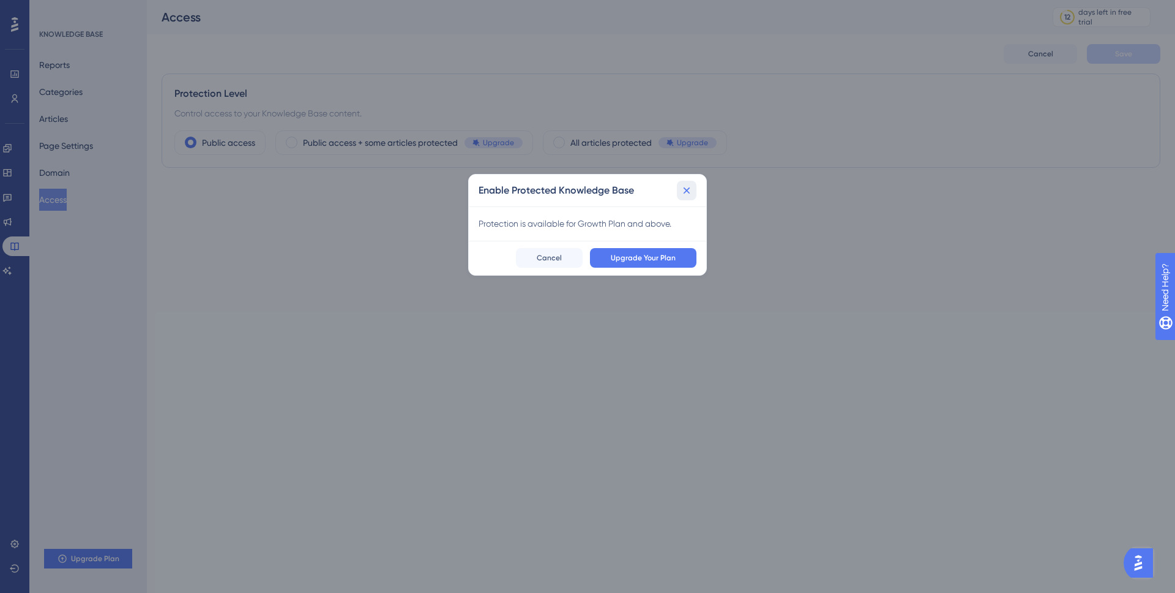
click at [688, 193] on icon at bounding box center [687, 190] width 12 height 12
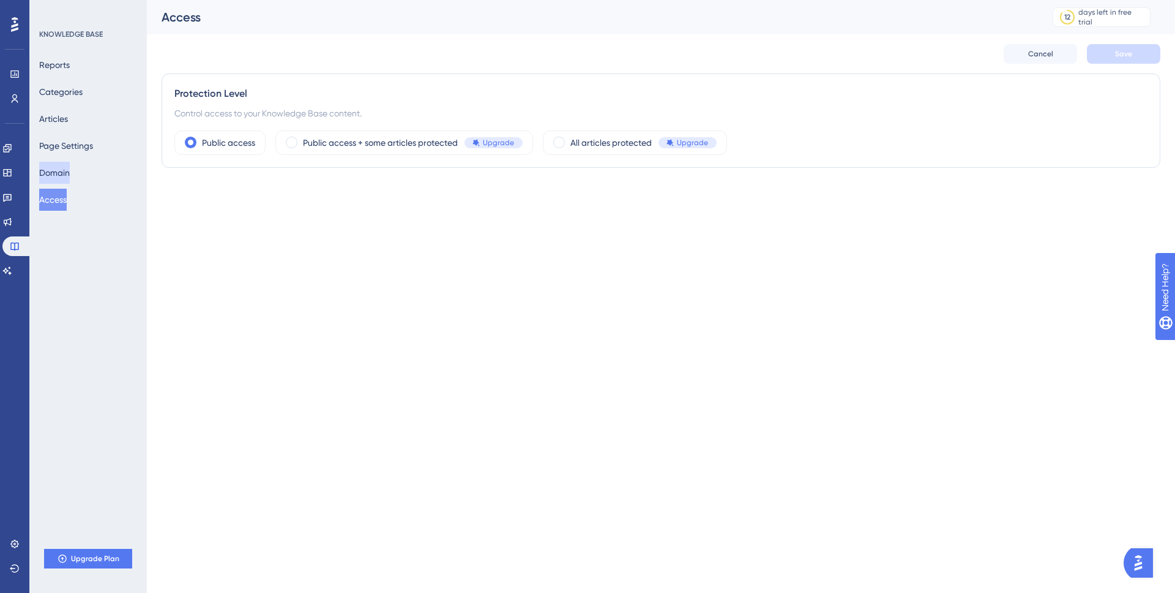
click at [66, 168] on button "Domain" at bounding box center [54, 173] width 31 height 22
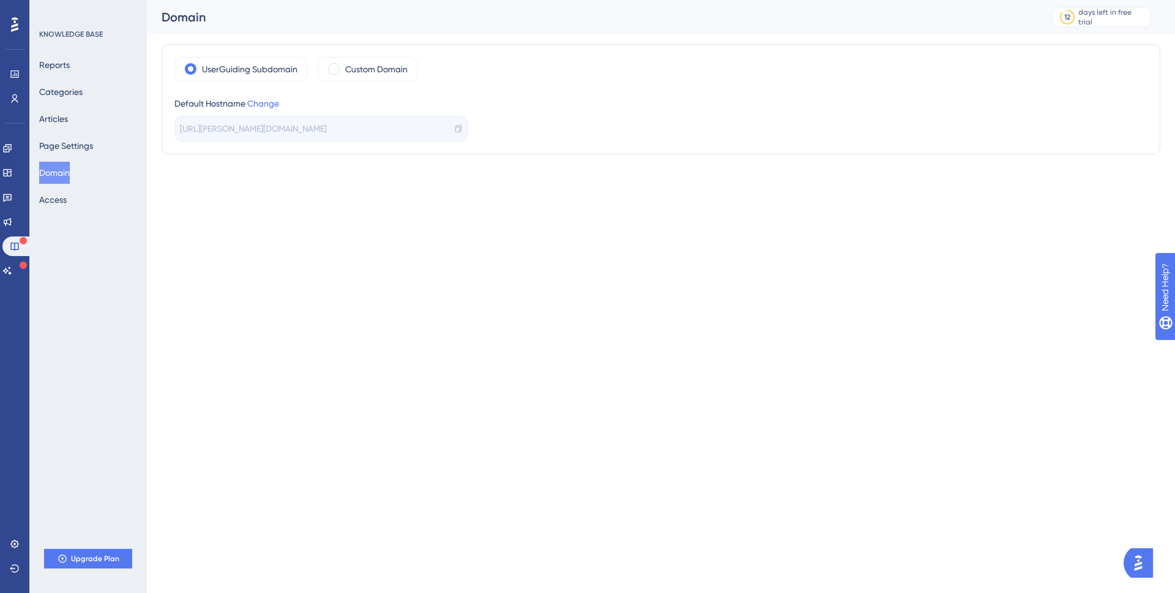
click at [460, 129] on icon at bounding box center [458, 128] width 9 height 9
click at [50, 152] on button "Page Settings" at bounding box center [66, 146] width 54 height 22
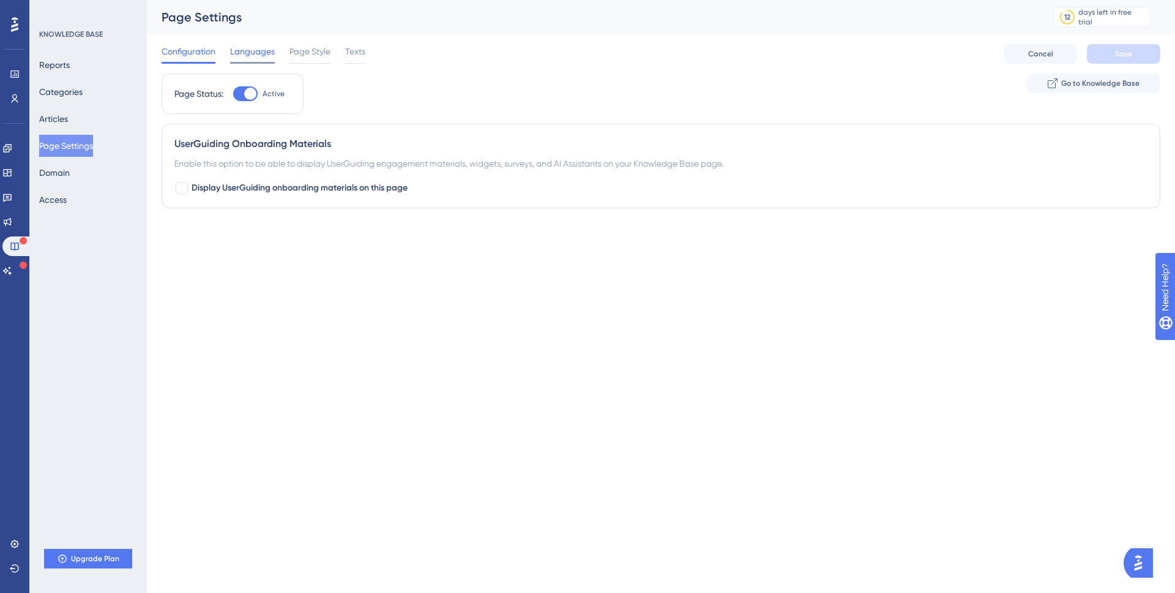
click at [269, 59] on div "Languages" at bounding box center [252, 54] width 45 height 20
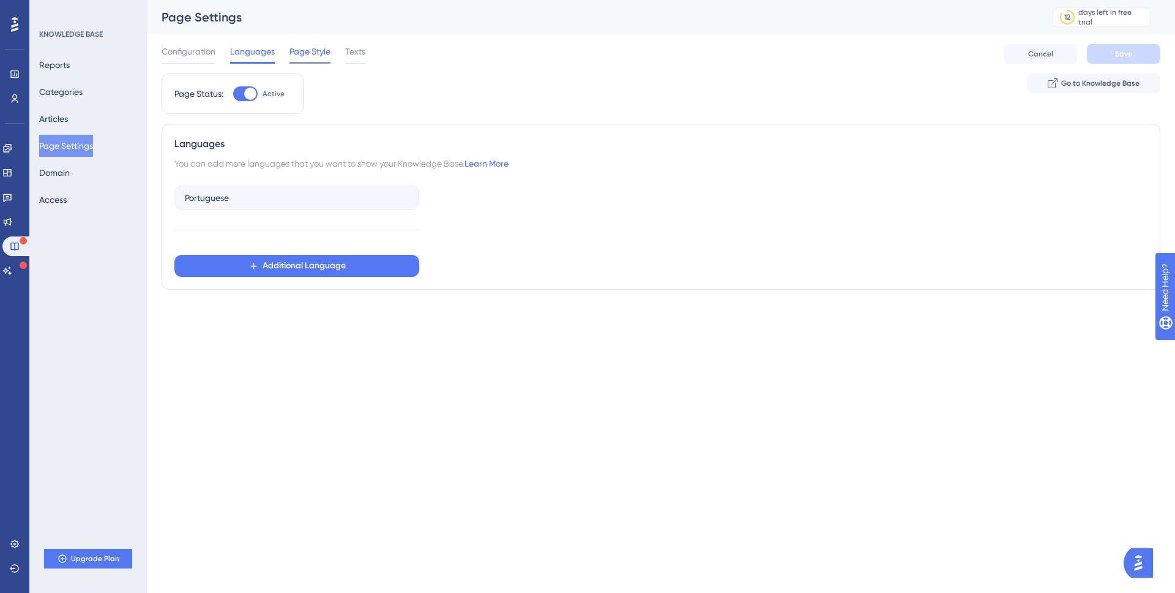
click at [331, 51] on span "Page Style" at bounding box center [310, 51] width 41 height 15
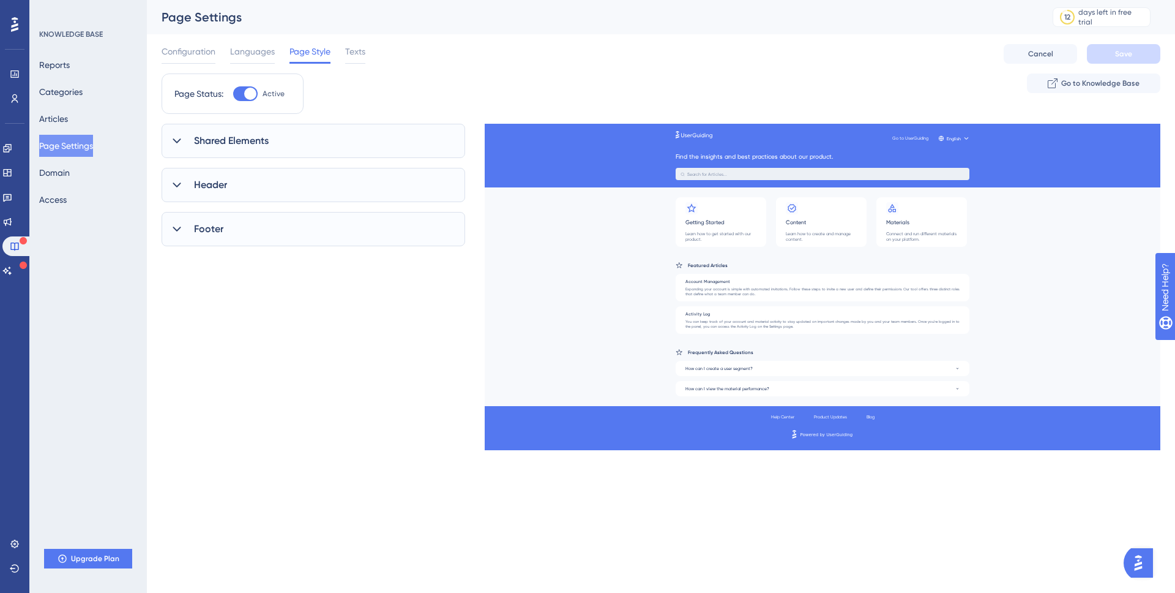
click at [263, 138] on span "Shared Elements" at bounding box center [231, 140] width 75 height 15
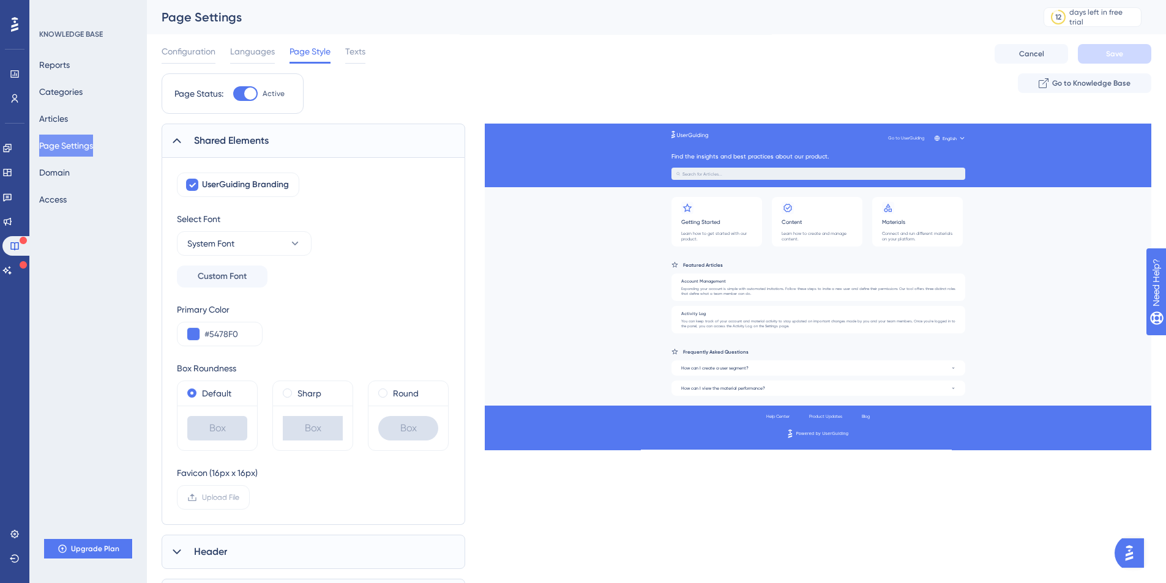
click at [266, 142] on span "Shared Elements" at bounding box center [231, 140] width 75 height 15
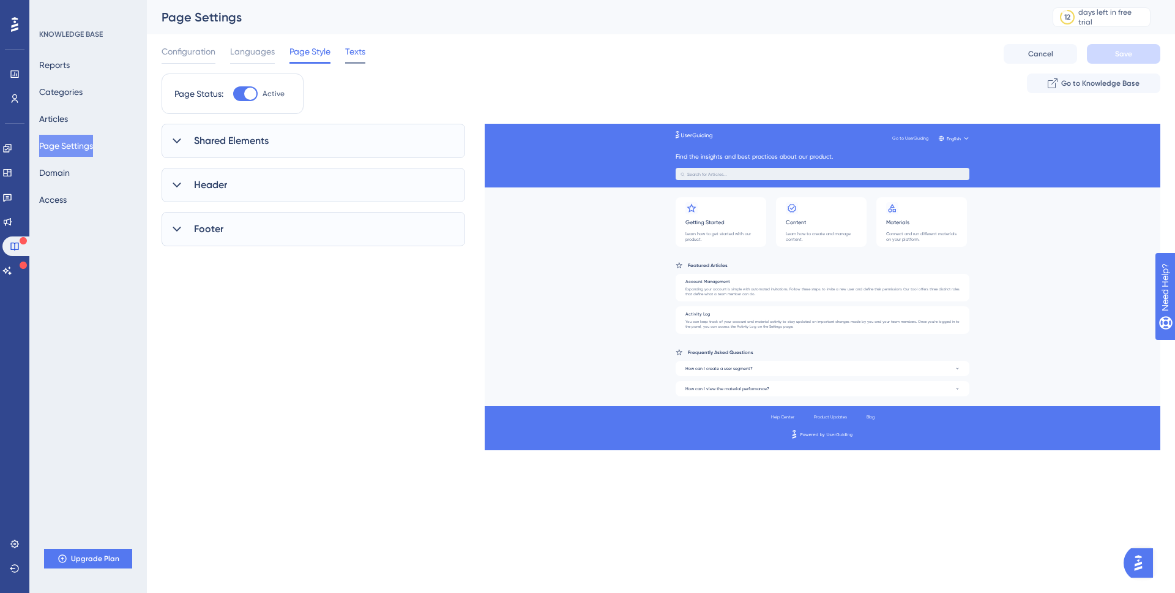
click at [351, 54] on span "Texts" at bounding box center [355, 51] width 20 height 15
click at [1108, 75] on button "Go to Knowledge Base" at bounding box center [1093, 83] width 133 height 20
click at [72, 31] on div "KNOWLEDGE BASE" at bounding box center [71, 34] width 64 height 10
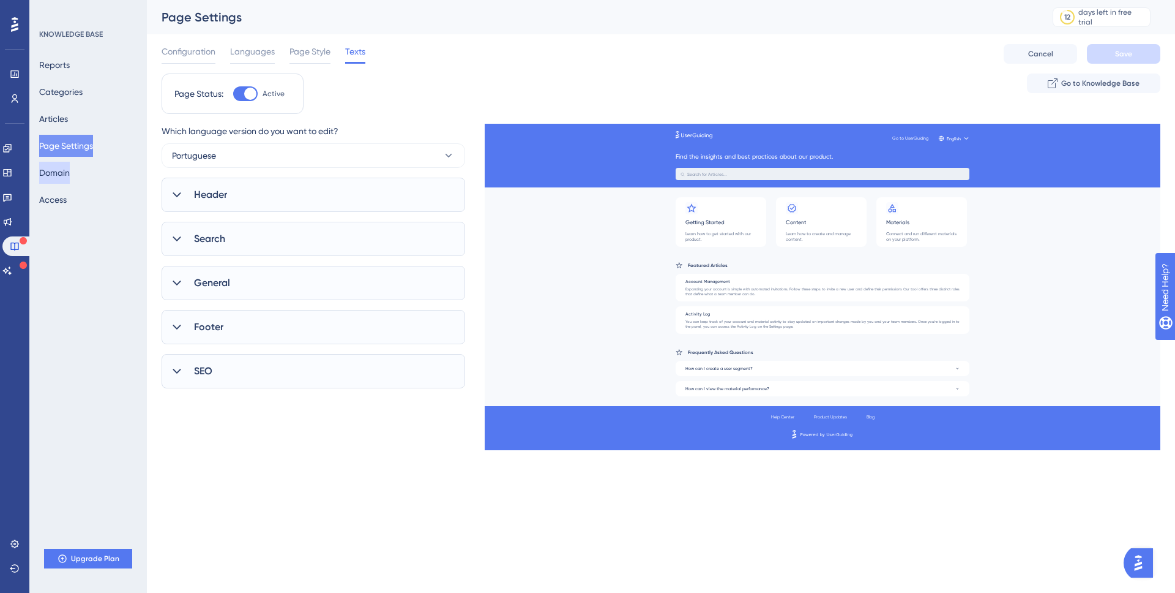
drag, startPoint x: 72, startPoint y: 172, endPoint x: 80, endPoint y: 165, distance: 10.9
click at [70, 171] on button "Domain" at bounding box center [54, 173] width 31 height 22
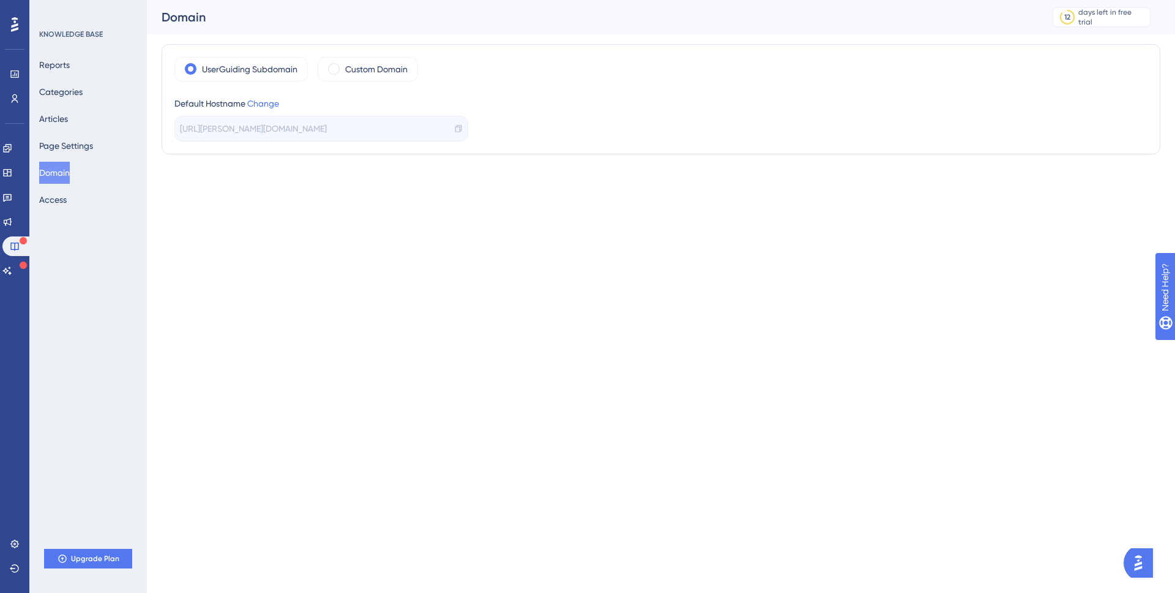
click at [458, 125] on icon at bounding box center [458, 128] width 6 height 7
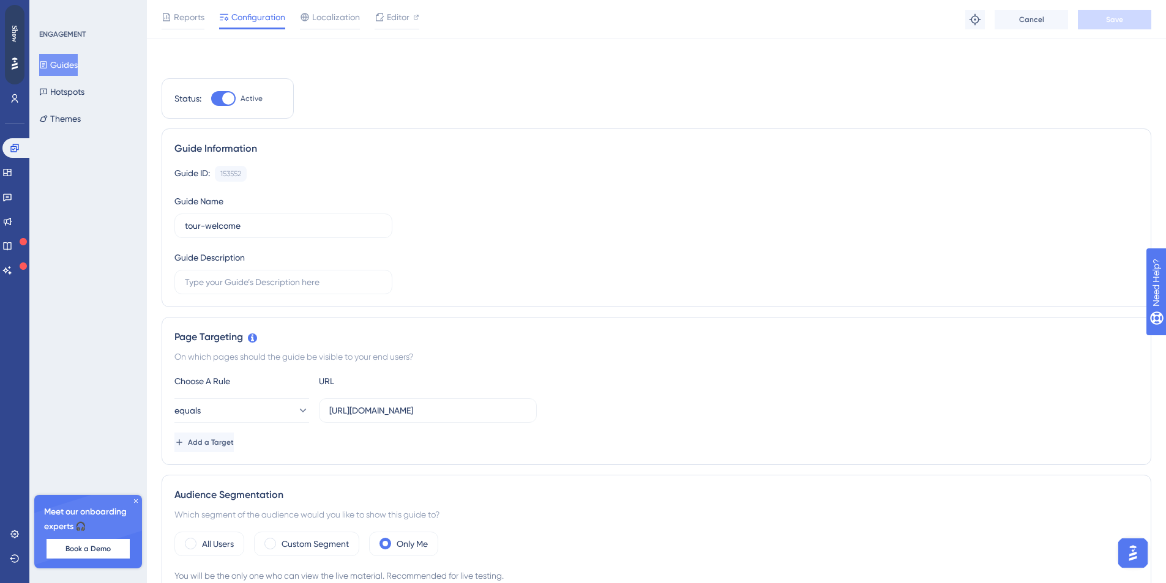
scroll to position [294, 0]
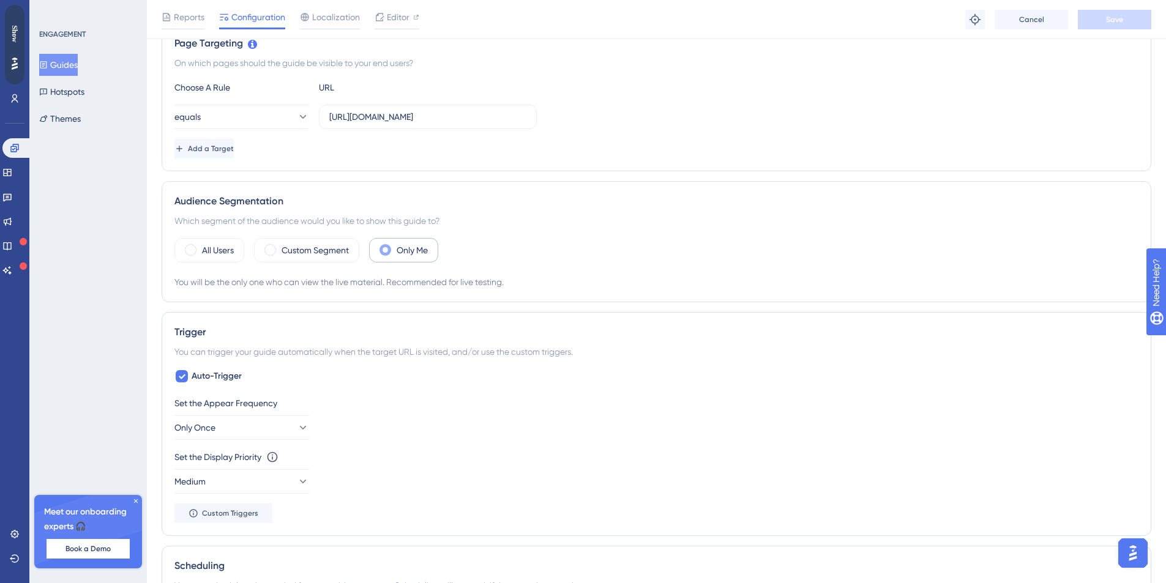
click at [415, 255] on label "Only Me" at bounding box center [412, 250] width 31 height 15
drag, startPoint x: 309, startPoint y: 253, endPoint x: 400, endPoint y: 253, distance: 90.6
click at [309, 253] on label "Custom Segment" at bounding box center [315, 250] width 67 height 15
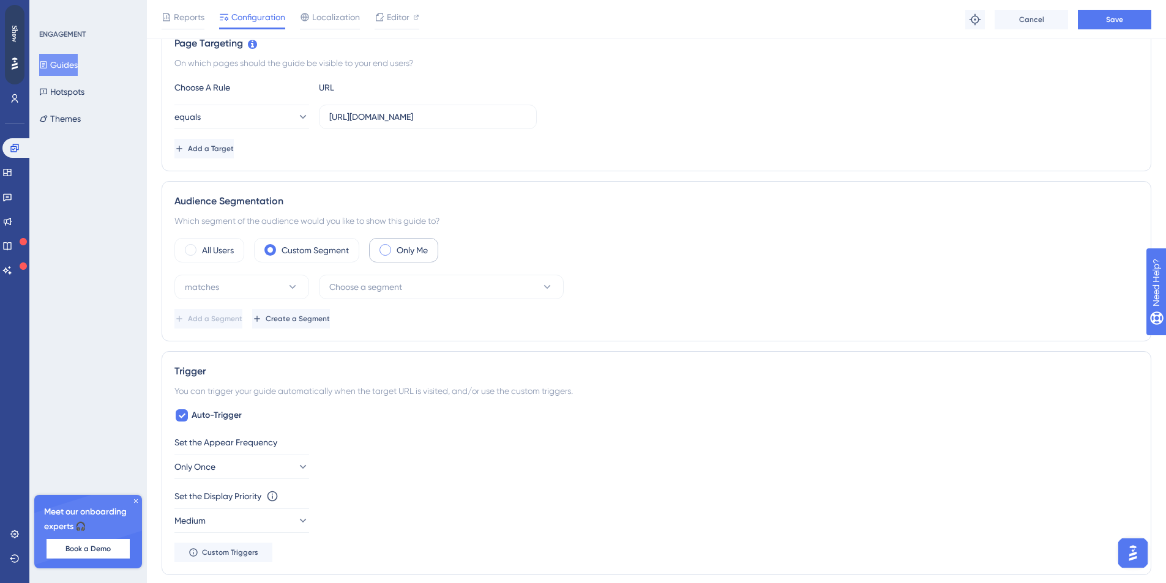
click at [414, 253] on label "Only Me" at bounding box center [412, 250] width 31 height 15
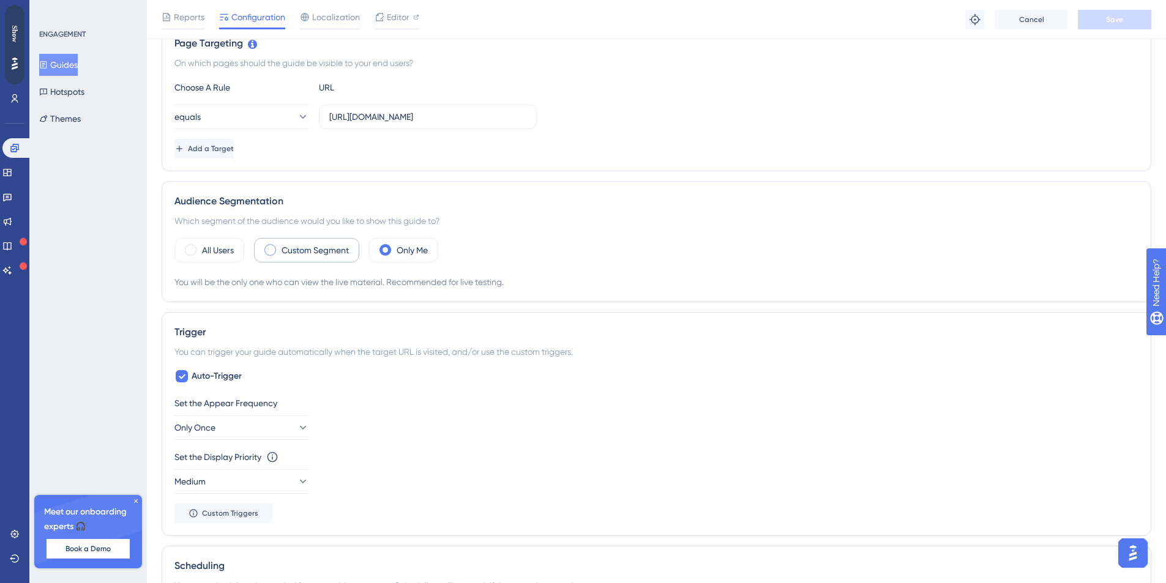
click at [336, 256] on label "Custom Segment" at bounding box center [315, 250] width 67 height 15
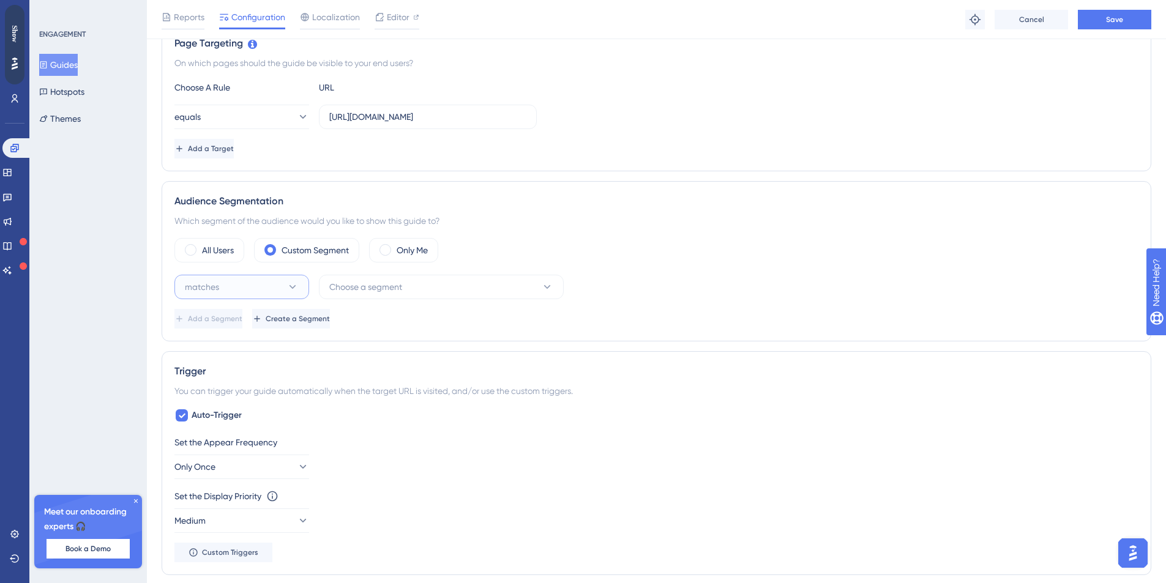
click at [290, 293] on icon at bounding box center [292, 287] width 12 height 12
click at [296, 291] on icon at bounding box center [292, 287] width 12 height 12
click at [394, 290] on span "Choose a segment" at bounding box center [365, 287] width 73 height 15
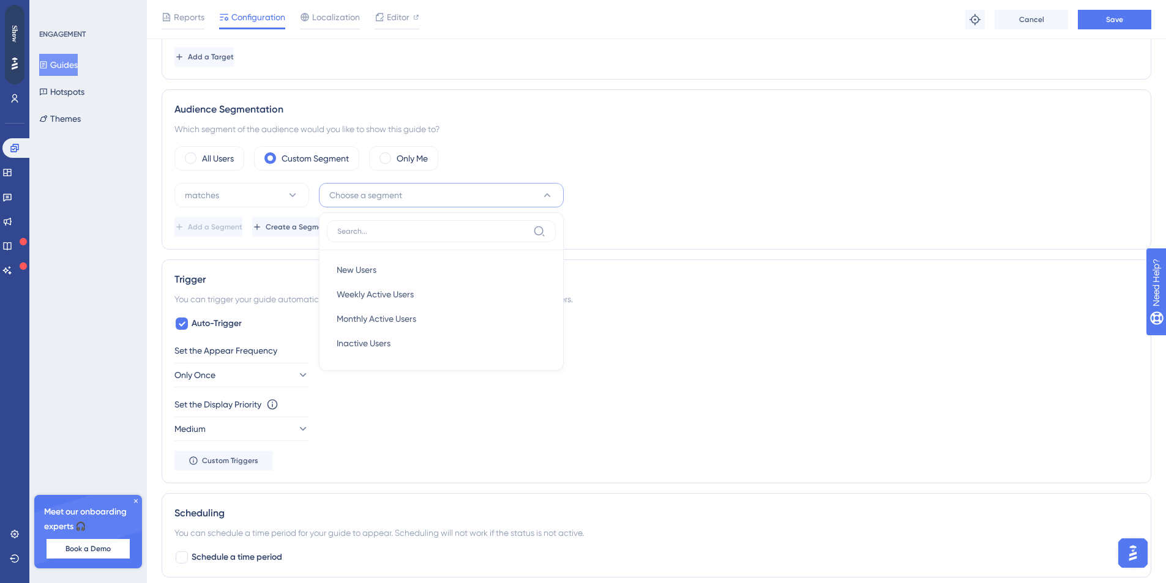
click at [662, 187] on div "matches Choose a segment New Users New Users Weekly Active Users Weekly Active …" at bounding box center [656, 195] width 964 height 24
click at [395, 169] on div "Only Me" at bounding box center [403, 158] width 69 height 24
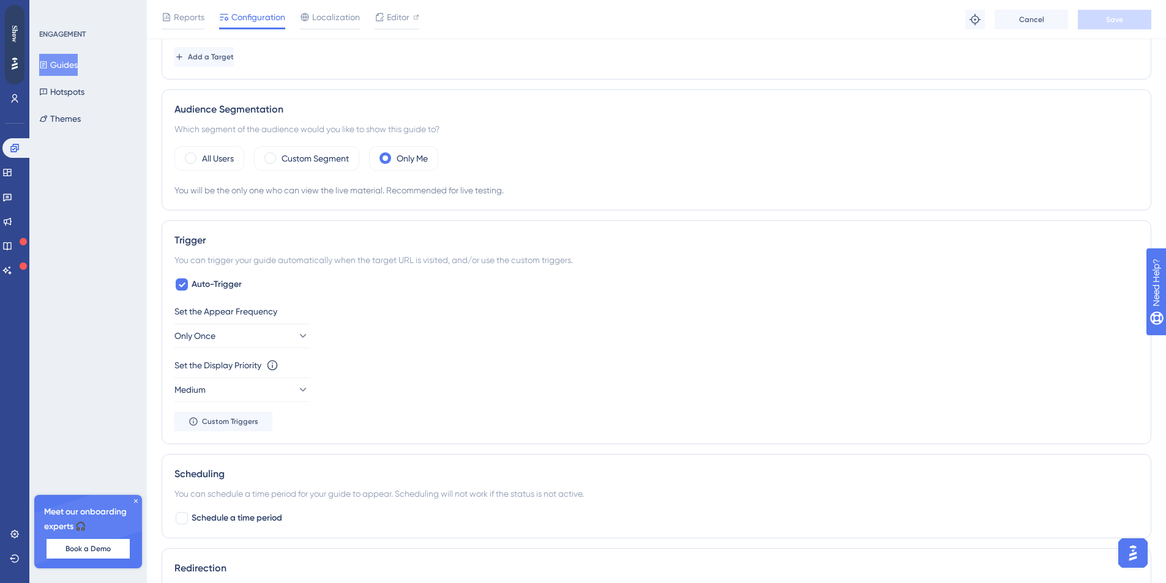
scroll to position [0, 0]
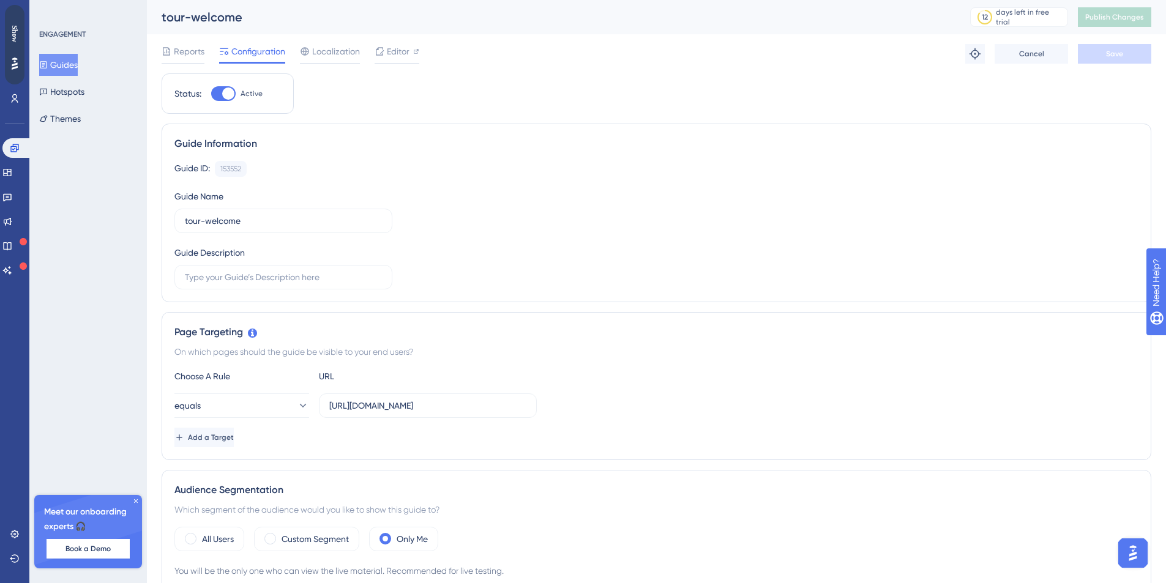
click at [187, 66] on div "Reports Configuration Localization Editor Troubleshoot Cancel Save" at bounding box center [657, 53] width 990 height 39
click at [187, 56] on span "Reports" at bounding box center [189, 51] width 31 height 15
